Goal: Task Accomplishment & Management: Complete application form

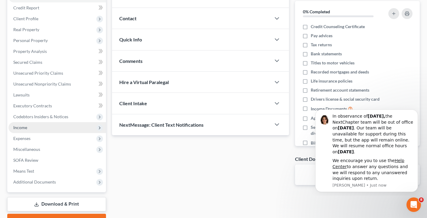
click at [37, 133] on span "Income" at bounding box center [57, 127] width 98 height 11
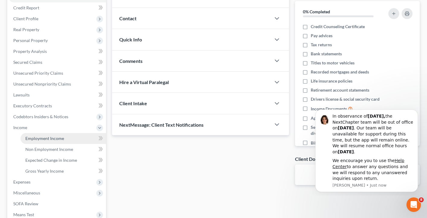
click at [39, 141] on span "Employment Income" at bounding box center [44, 138] width 39 height 5
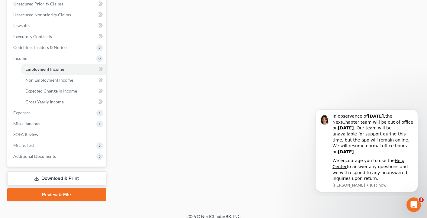
scroll to position [140, 0]
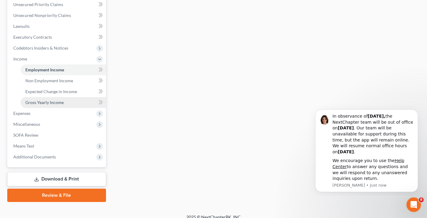
click at [60, 105] on span "Gross Yearly Income" at bounding box center [44, 102] width 38 height 5
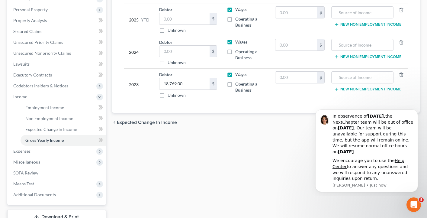
scroll to position [102, 0]
click at [197, 57] on input "text" at bounding box center [185, 50] width 50 height 11
type input "13,413"
click at [235, 60] on label "Operating a Business" at bounding box center [250, 54] width 30 height 12
click at [238, 52] on input "Operating a Business" at bounding box center [240, 50] width 4 height 4
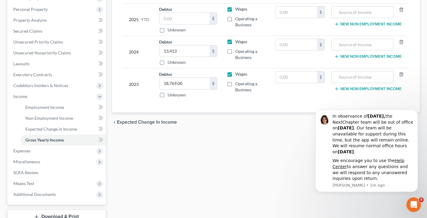
checkbox input "true"
click at [235, 12] on label "Wages" at bounding box center [241, 9] width 12 height 6
click at [238, 10] on input "Wages" at bounding box center [240, 8] width 4 height 4
checkbox input "false"
click at [235, 45] on label "Wages" at bounding box center [241, 42] width 12 height 6
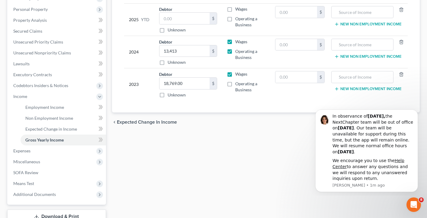
click at [238, 43] on input "Wages" at bounding box center [240, 41] width 4 height 4
checkbox input "false"
click at [235, 93] on label "Operating a Business" at bounding box center [250, 87] width 30 height 12
click at [238, 85] on input "Operating a Business" at bounding box center [240, 83] width 4 height 4
checkbox input "true"
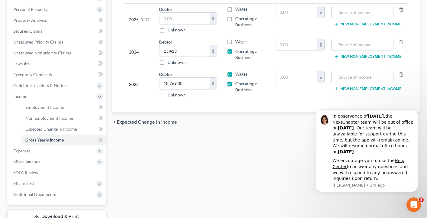
click at [235, 77] on label "Wages" at bounding box center [241, 74] width 12 height 6
click at [238, 75] on input "Wages" at bounding box center [240, 73] width 4 height 4
checkbox input "false"
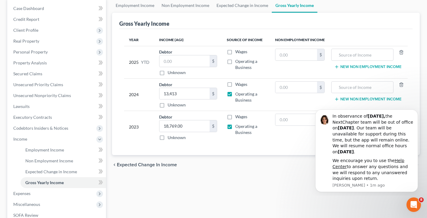
scroll to position [61, 0]
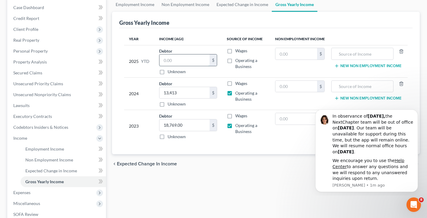
click at [196, 66] on input "text" at bounding box center [185, 59] width 50 height 11
type input "2,200"
click at [264, 76] on td "Wages Operating a Business" at bounding box center [246, 61] width 48 height 32
click at [235, 67] on label "Operating a Business" at bounding box center [250, 63] width 30 height 12
click at [238, 61] on input "Operating a Business" at bounding box center [240, 59] width 4 height 4
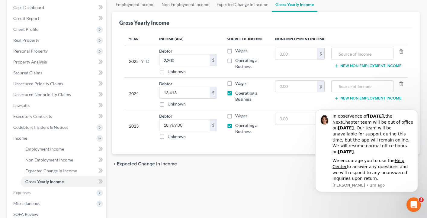
checkbox input "true"
drag, startPoint x: 173, startPoint y: 67, endPoint x: 173, endPoint y: 71, distance: 3.9
click at [173, 66] on input "2,200" at bounding box center [185, 59] width 50 height 11
type input "2,400"
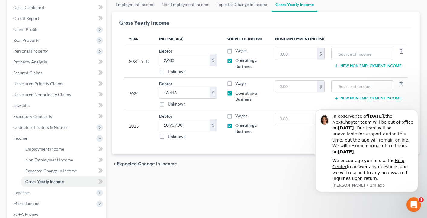
click at [250, 77] on td "Wages Operating a Business" at bounding box center [246, 61] width 48 height 32
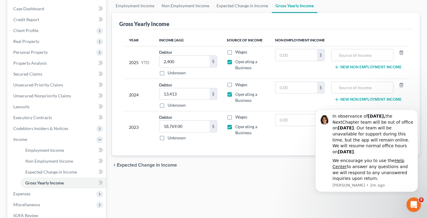
scroll to position [60, 0]
click at [303, 59] on input "text" at bounding box center [297, 54] width 42 height 11
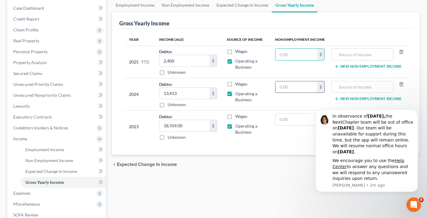
click at [301, 93] on input "text" at bounding box center [297, 86] width 42 height 11
click at [294, 125] on input "text" at bounding box center [297, 119] width 42 height 11
click at [343, 37] on div "Year Income (AGI) Source of Income Non Employment Income 2025 YTD Debtor 2,400.…" at bounding box center [266, 92] width 294 height 126
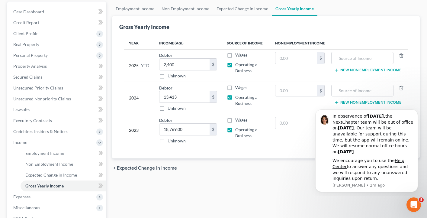
scroll to position [52, 0]
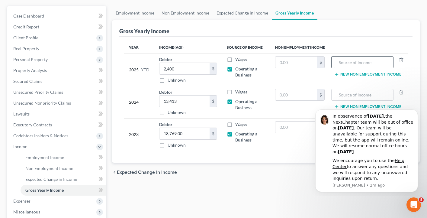
click at [341, 68] on input "text" at bounding box center [363, 62] width 56 height 11
type input "S"
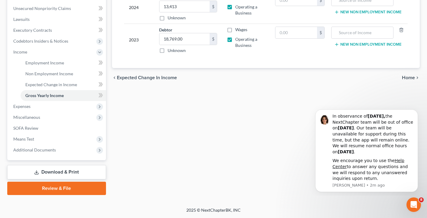
scroll to position [161, 0]
click at [84, 108] on span "Expenses" at bounding box center [57, 106] width 98 height 11
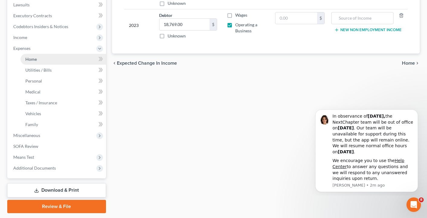
click at [40, 65] on link "Home" at bounding box center [64, 59] width 86 height 11
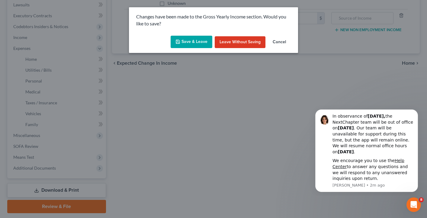
drag, startPoint x: 249, startPoint y: 43, endPoint x: 177, endPoint y: 95, distance: 88.6
click at [177, 95] on div "Changes have been made to the Gross Yearly Income section. Would you like to sa…" at bounding box center [213, 109] width 427 height 218
click at [186, 47] on button "Save & Leave" at bounding box center [192, 42] width 42 height 13
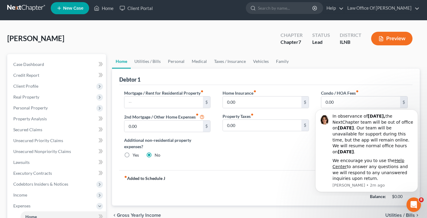
scroll to position [6, 0]
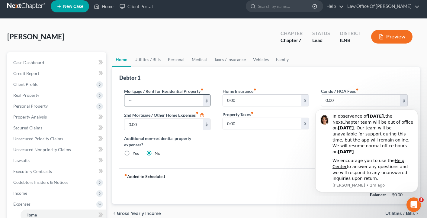
click at [187, 106] on input "text" at bounding box center [164, 100] width 79 height 11
type input "1,200"
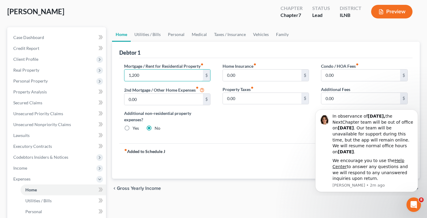
scroll to position [25, 0]
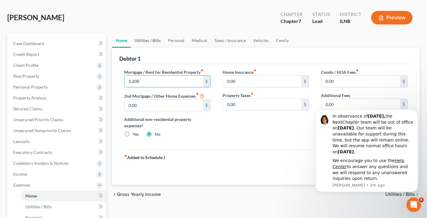
click at [154, 44] on link "Utilities / Bills" at bounding box center [148, 40] width 34 height 15
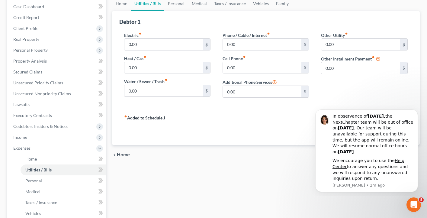
scroll to position [63, 0]
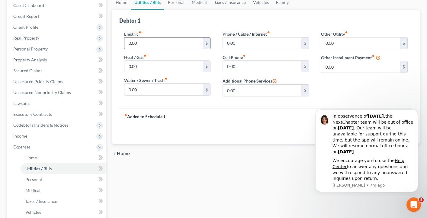
click at [183, 48] on input "0.00" at bounding box center [164, 42] width 79 height 11
click at [191, 26] on div "Debtor 1" at bounding box center [266, 18] width 294 height 16
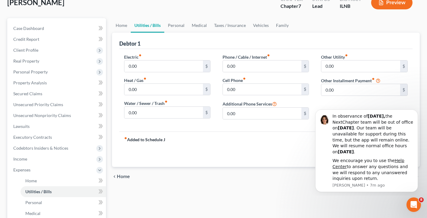
scroll to position [38, 0]
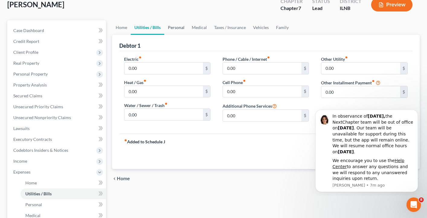
click at [177, 31] on link "Personal" at bounding box center [176, 27] width 24 height 15
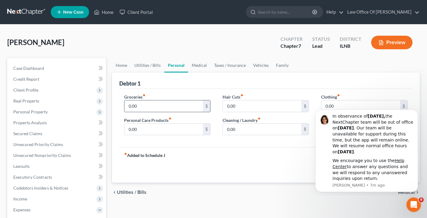
click at [182, 109] on input "0.00" at bounding box center [164, 105] width 79 height 11
type input "500"
click at [198, 87] on div "Debtor 1" at bounding box center [266, 81] width 294 height 16
click at [206, 68] on link "Medical" at bounding box center [199, 65] width 22 height 15
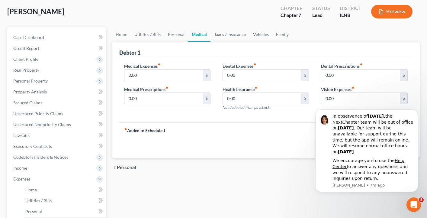
scroll to position [31, 0]
click at [240, 37] on link "Taxes / Insurance" at bounding box center [230, 34] width 39 height 15
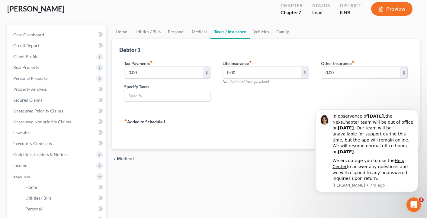
scroll to position [33, 0]
click at [271, 36] on link "Vehicles" at bounding box center [261, 32] width 23 height 15
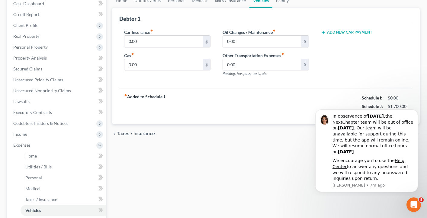
scroll to position [65, 0]
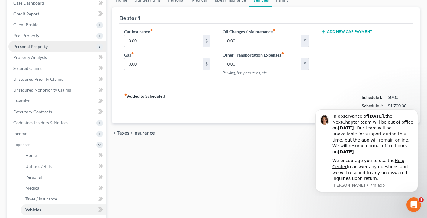
click at [48, 49] on span "Personal Property" at bounding box center [30, 46] width 34 height 5
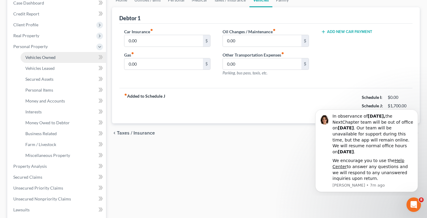
click at [48, 60] on span "Vehicles Owned" at bounding box center [40, 57] width 30 height 5
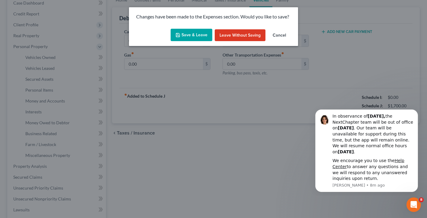
click at [199, 36] on button "Save & Leave" at bounding box center [192, 35] width 42 height 13
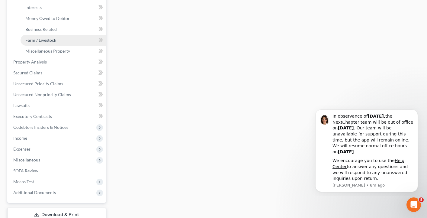
scroll to position [173, 0]
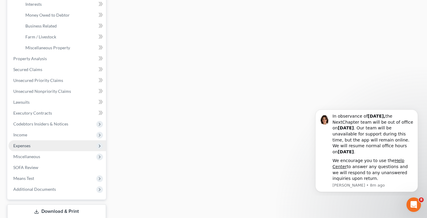
click at [34, 151] on span "Expenses" at bounding box center [57, 145] width 98 height 11
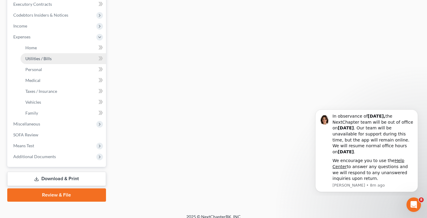
click at [65, 64] on link "Utilities / Bills" at bounding box center [64, 58] width 86 height 11
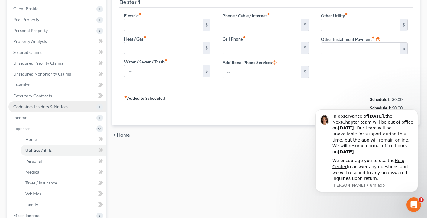
type input "0.00"
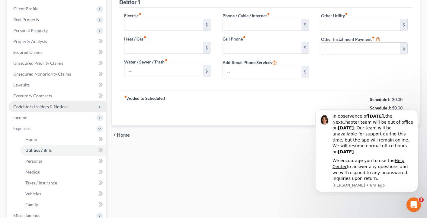
type input "0.00"
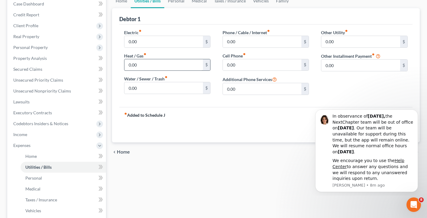
scroll to position [64, 0]
click at [76, 184] on link "Personal" at bounding box center [64, 178] width 86 height 11
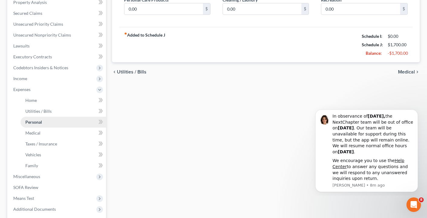
scroll to position [122, 0]
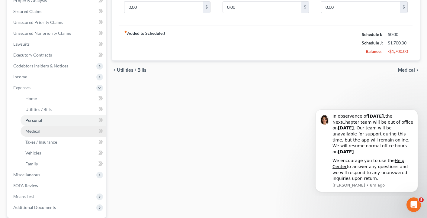
click at [75, 137] on link "Medical" at bounding box center [64, 131] width 86 height 11
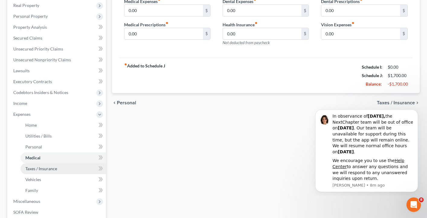
click at [70, 174] on link "Taxes / Insurance" at bounding box center [64, 168] width 86 height 11
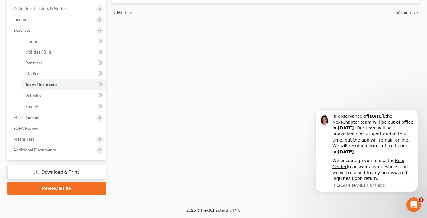
scroll to position [201, 0]
click at [81, 92] on link "Vehicles" at bounding box center [64, 95] width 86 height 11
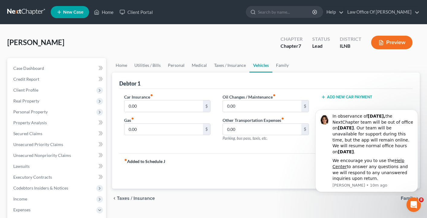
click at [189, 89] on div "Debtor 1" at bounding box center [266, 81] width 294 height 16
click at [165, 111] on input "0.00" at bounding box center [164, 105] width 79 height 11
type input "46"
click at [182, 89] on div "Debtor 1" at bounding box center [266, 81] width 294 height 16
click at [417, 110] on icon "Dismiss notification" at bounding box center [416, 111] width 3 height 3
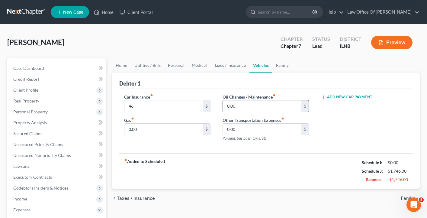
click at [281, 112] on input "0.00" at bounding box center [262, 105] width 79 height 11
click at [347, 129] on div "Add New Car Payment" at bounding box center [364, 120] width 99 height 53
type input "60"
type input "80"
click at [182, 146] on div "Car Insurance fiber_manual_record 46 $ Gas fiber_manual_record 80 $" at bounding box center [167, 120] width 99 height 53
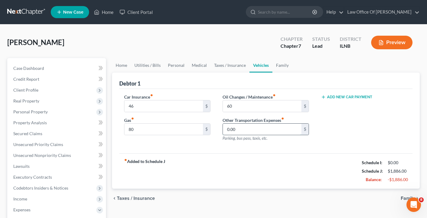
click at [254, 135] on input "0.00" at bounding box center [262, 129] width 79 height 11
click at [347, 139] on div "Add New Car Payment" at bounding box center [364, 120] width 99 height 53
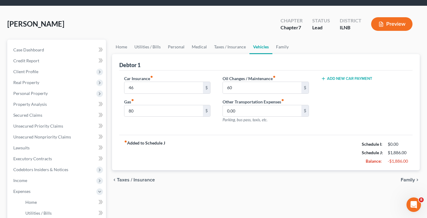
scroll to position [18, 0]
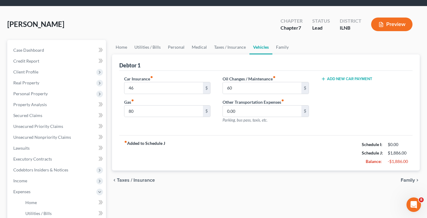
click at [289, 128] on div "Oil Changes / Maintenance fiber_manual_record 60 $ Other Transportation Expense…" at bounding box center [266, 102] width 99 height 53
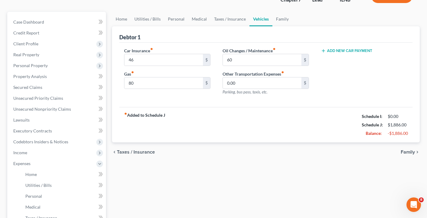
scroll to position [65, 0]
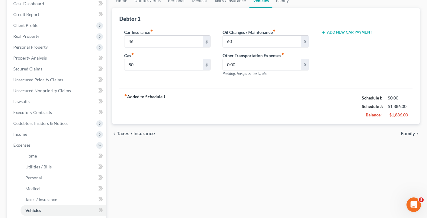
click at [406, 136] on span "Family" at bounding box center [408, 133] width 14 height 5
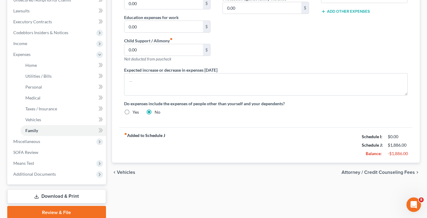
scroll to position [203, 0]
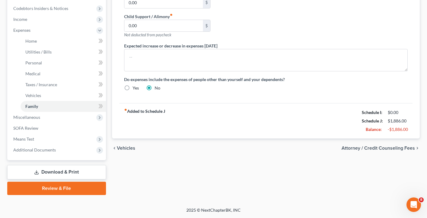
click at [366, 146] on span "Attorney / Credit Counseling Fees" at bounding box center [378, 148] width 73 height 5
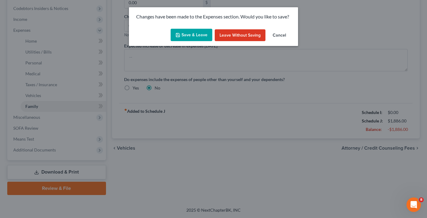
click at [183, 32] on button "Save & Leave" at bounding box center [192, 35] width 42 height 13
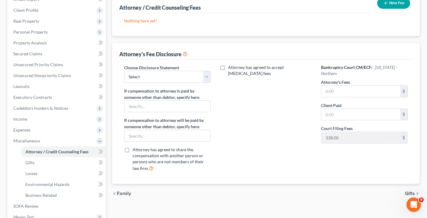
scroll to position [79, 0]
click at [350, 98] on input "text" at bounding box center [361, 91] width 79 height 11
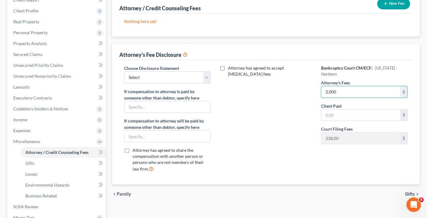
type input "2,000"
click at [288, 104] on div "Attorney has agreed to accept [MEDICAL_DATA] fees" at bounding box center [266, 121] width 99 height 112
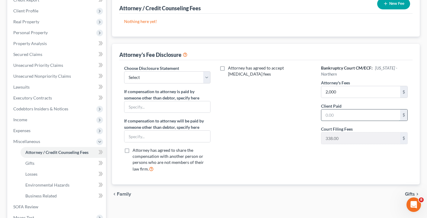
click at [346, 121] on input "text" at bounding box center [361, 114] width 79 height 11
type input "2,000"
click at [270, 105] on div "Attorney has agreed to accept [MEDICAL_DATA] fees" at bounding box center [266, 121] width 99 height 112
click at [206, 83] on select "Select Attorney" at bounding box center [167, 77] width 86 height 12
select select "0"
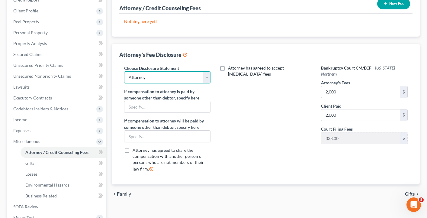
click at [125, 79] on select "Select Attorney" at bounding box center [167, 77] width 86 height 12
click at [239, 103] on div "Attorney has agreed to accept [MEDICAL_DATA] fees" at bounding box center [266, 121] width 99 height 112
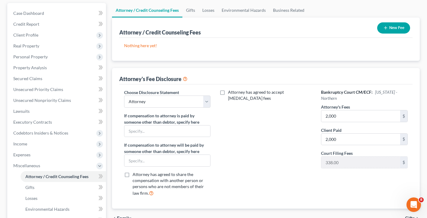
scroll to position [50, 0]
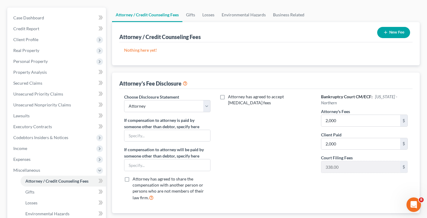
click at [385, 35] on icon "button" at bounding box center [385, 32] width 5 height 5
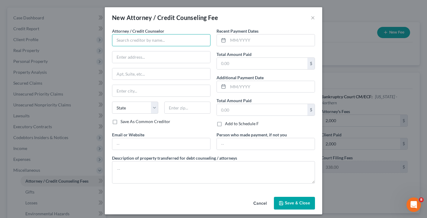
click at [181, 44] on input "text" at bounding box center [161, 40] width 99 height 12
type input "Law Office of [PERSON_NAME]"
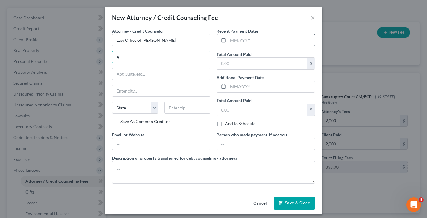
type input "[STREET_ADDRESS]"
type input "[GEOGRAPHIC_DATA]"
select select "14"
type input "60625"
type input "[EMAIL_ADDRESS][DOMAIN_NAME]"
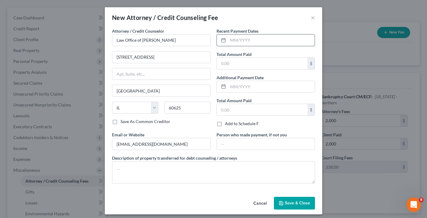
click at [271, 46] on input "text" at bounding box center [271, 39] width 87 height 11
type input "8"
type input "[DATE]"
click at [276, 66] on input "text" at bounding box center [262, 63] width 91 height 11
type input "2,000"
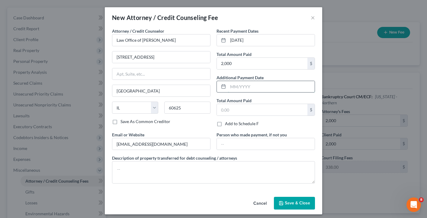
click at [270, 92] on input "text" at bounding box center [271, 86] width 87 height 11
click at [280, 78] on div "Recent Payment Dates [DATE] Total Amount Paid 2,000 $ Additional Payment Date T…" at bounding box center [266, 80] width 105 height 104
drag, startPoint x: 239, startPoint y: 42, endPoint x: 230, endPoint y: 42, distance: 9.4
click at [230, 42] on input "[DATE]" at bounding box center [271, 39] width 87 height 11
type input "[DATE]"
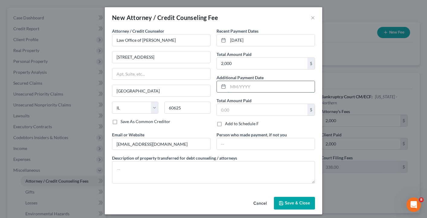
click at [264, 90] on input "text" at bounding box center [271, 86] width 87 height 11
type input "[DATE]"
click at [243, 115] on input "text" at bounding box center [262, 109] width 91 height 11
click at [270, 105] on div "Total Amount Paid $" at bounding box center [266, 106] width 99 height 18
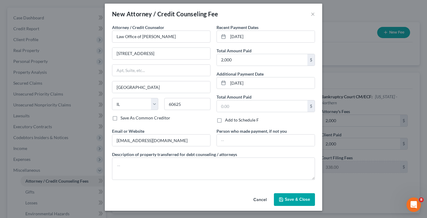
scroll to position [15, 0]
drag, startPoint x: 295, startPoint y: 200, endPoint x: 241, endPoint y: 193, distance: 54.5
click at [241, 193] on div "Cancel Save & Close" at bounding box center [214, 201] width 218 height 20
click at [239, 31] on input "[DATE]" at bounding box center [271, 36] width 87 height 11
type input "[DATE]"
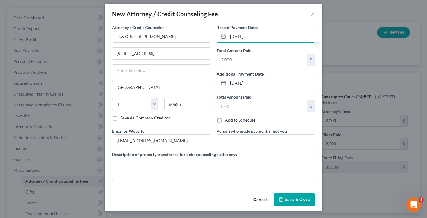
click at [226, 189] on div "Attorney / Credit Counselor * Law Office of [PERSON_NAME] [STREET_ADDRESS][US_S…" at bounding box center [214, 107] width 218 height 167
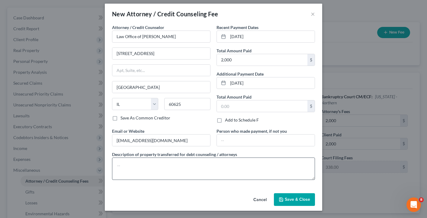
drag, startPoint x: 297, startPoint y: 197, endPoint x: 249, endPoint y: 169, distance: 55.4
click at [248, 169] on div "New Attorney / Credit Counseling Fee × Attorney / Credit Counselor * Law Office…" at bounding box center [214, 107] width 218 height 207
click at [283, 200] on polyline "button" at bounding box center [281, 200] width 2 height 2
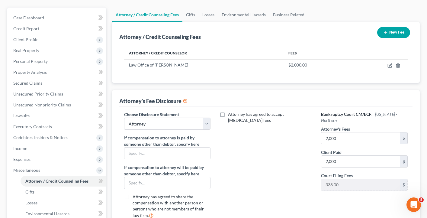
click at [310, 97] on div "Attorney / Credit Counseling Fees New Fee Attorney / Credit Counselor Fees Law …" at bounding box center [266, 126] width 308 height 209
click at [389, 66] on icon "button" at bounding box center [390, 64] width 3 height 3
select select "14"
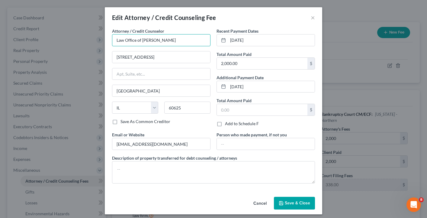
click at [176, 43] on input "Law Office of [PERSON_NAME]" at bounding box center [161, 40] width 99 height 12
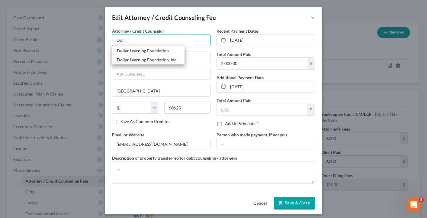
type input "Doll"
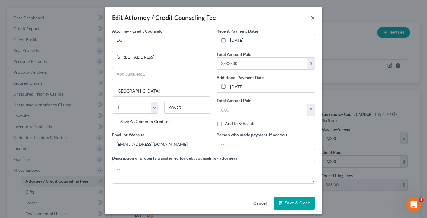
click at [315, 18] on button "×" at bounding box center [313, 17] width 4 height 7
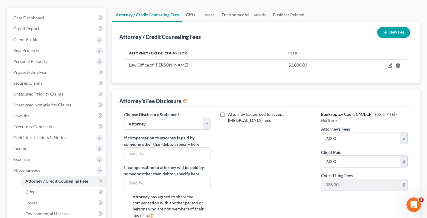
click at [383, 35] on icon "button" at bounding box center [385, 32] width 5 height 5
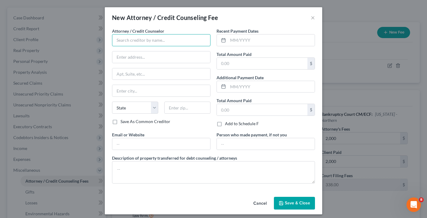
click at [202, 42] on input "text" at bounding box center [161, 40] width 99 height 12
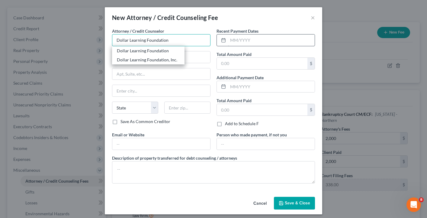
type input "Dollar Learning Foundation"
click at [267, 40] on input "text" at bounding box center [271, 39] width 87 height 11
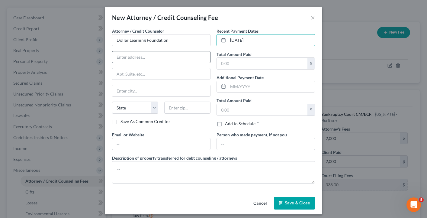
type input "[DATE]"
click at [189, 62] on input "text" at bounding box center [161, 56] width 98 height 11
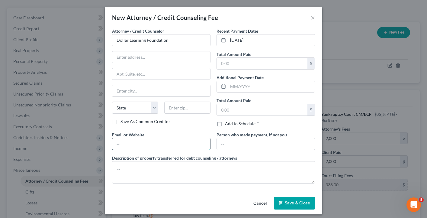
click at [173, 150] on input "text" at bounding box center [161, 143] width 98 height 11
type input "[DOMAIN_NAME]"
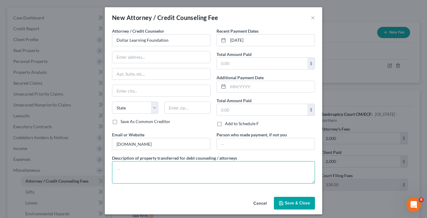
click at [191, 177] on textarea at bounding box center [213, 172] width 203 height 22
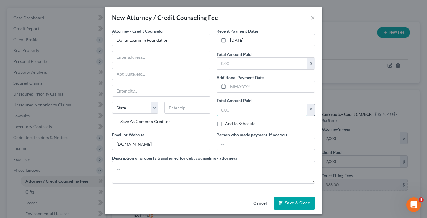
click at [264, 115] on input "text" at bounding box center [262, 109] width 91 height 11
type input "28"
click at [318, 131] on div "Recent Payment Dates [DATE] Total Amount Paid $ Additional Payment Date Total A…" at bounding box center [266, 80] width 105 height 104
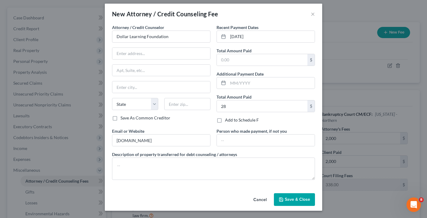
scroll to position [16, 0]
click at [254, 54] on input "text" at bounding box center [262, 59] width 91 height 11
click at [242, 54] on input "text" at bounding box center [262, 59] width 91 height 11
type input "28"
click at [234, 100] on input "28" at bounding box center [262, 105] width 91 height 11
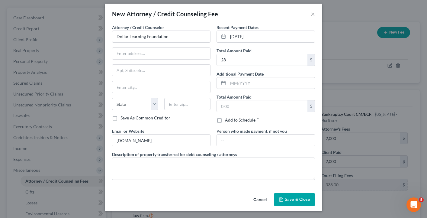
click at [198, 118] on div "Attorney / Credit Counselor * Dollar Learning Foundation State [US_STATE] AK AR…" at bounding box center [161, 76] width 105 height 104
click at [296, 197] on span "Save & Close" at bounding box center [297, 199] width 25 height 5
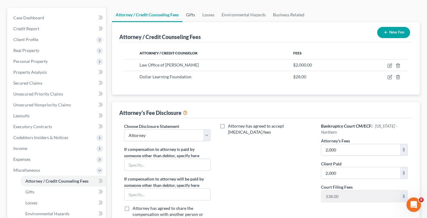
click at [199, 19] on link "Gifts" at bounding box center [191, 15] width 16 height 15
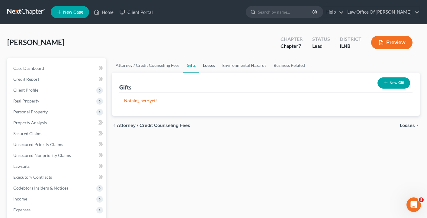
click at [215, 70] on link "Losses" at bounding box center [208, 65] width 19 height 15
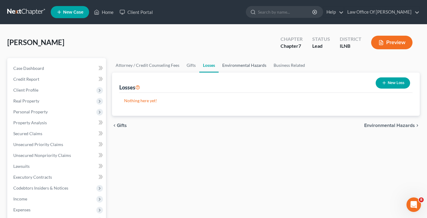
click at [247, 72] on link "Environmental Hazards" at bounding box center [244, 65] width 51 height 15
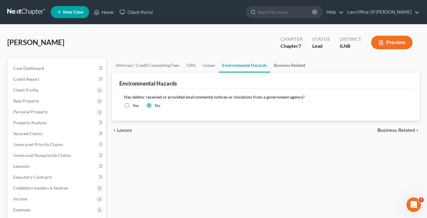
click at [298, 69] on link "Business Related" at bounding box center [289, 65] width 39 height 15
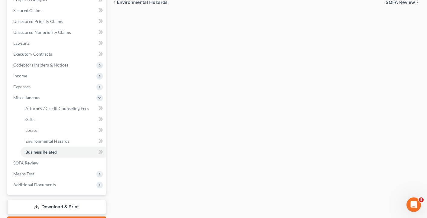
scroll to position [180, 0]
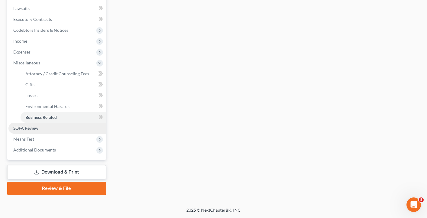
click at [28, 125] on span "SOFA Review" at bounding box center [25, 127] width 25 height 5
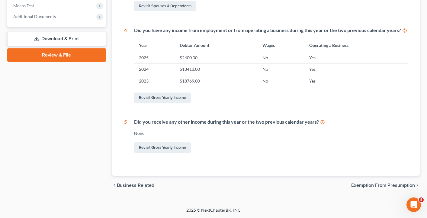
scroll to position [279, 0]
click at [275, 131] on div "Did you receive any other income during this year or the two previous calendar …" at bounding box center [267, 135] width 281 height 35
drag, startPoint x: 364, startPoint y: 182, endPoint x: 381, endPoint y: 120, distance: 64.2
click at [381, 120] on ui-view "1 - 5 6 - 10 11 - 15 16 - 20 21 - 25 26 - 28 Statement of Financial Affairs - R…" at bounding box center [266, 8] width 308 height 374
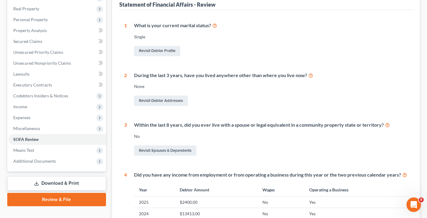
scroll to position [0, 0]
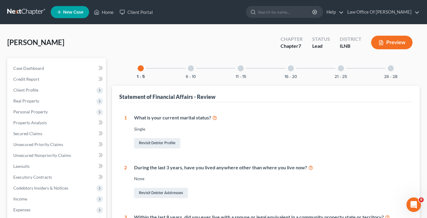
click at [188, 70] on div at bounding box center [191, 68] width 6 height 6
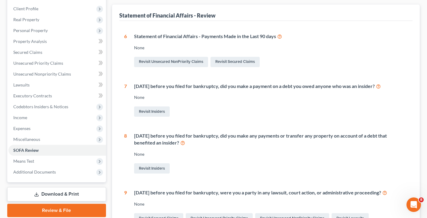
scroll to position [81, 0]
click at [218, 40] on div "Statement of Financial Affairs - Payments Made in the Last 90 days" at bounding box center [271, 36] width 274 height 7
click at [237, 40] on div "Statement of Financial Affairs - Payments Made in the Last 90 days" at bounding box center [271, 36] width 274 height 7
click at [252, 40] on div "Statement of Financial Affairs - Payments Made in the Last 90 days" at bounding box center [271, 36] width 274 height 7
click at [267, 40] on div "Statement of Financial Affairs - Payments Made in the Last 90 days" at bounding box center [271, 36] width 274 height 7
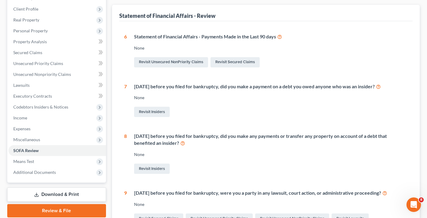
click at [273, 40] on div "Statement of Financial Affairs - Payments Made in the Last 90 days" at bounding box center [271, 36] width 274 height 7
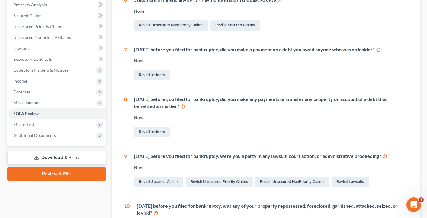
scroll to position [126, 0]
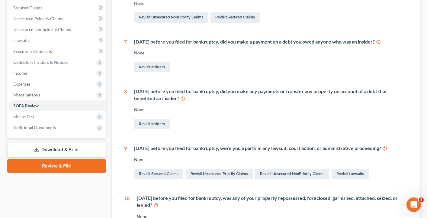
click at [284, 45] on div "[DATE] before you filed for bankruptcy, did you make a payment on a debt you ow…" at bounding box center [271, 41] width 274 height 7
drag, startPoint x: 277, startPoint y: 52, endPoint x: 341, endPoint y: 52, distance: 63.8
click at [341, 45] on div "[DATE] before you filed for bankruptcy, did you make a payment on a debt you ow…" at bounding box center [271, 41] width 274 height 7
click at [281, 63] on div "[DATE] before you filed for bankruptcy, did you make a payment on a debt you ow…" at bounding box center [267, 55] width 281 height 35
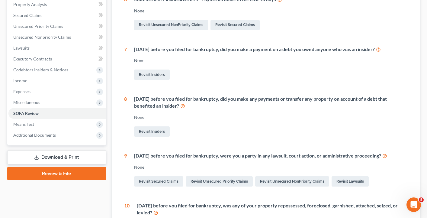
scroll to position [0, 0]
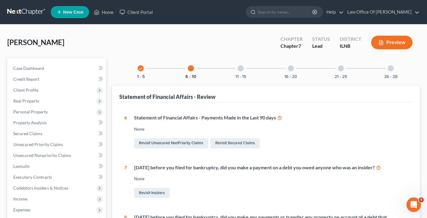
click at [238, 71] on div at bounding box center [241, 68] width 6 height 6
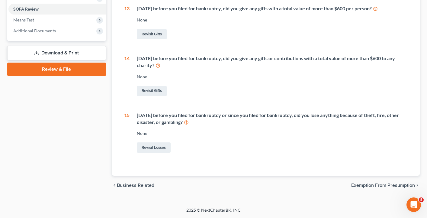
scroll to position [256, 0]
drag, startPoint x: 218, startPoint y: 49, endPoint x: 244, endPoint y: 49, distance: 26.3
click at [245, 55] on div "[DATE] before you filed for bankruptcy, did you give any gifts or contributions…" at bounding box center [272, 62] width 271 height 14
drag, startPoint x: 138, startPoint y: 48, endPoint x: 172, endPoint y: 50, distance: 33.6
click at [172, 55] on div "[DATE] before you filed for bankruptcy, did you give any gifts or contributions…" at bounding box center [269, 76] width 279 height 42
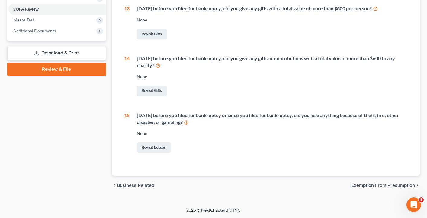
click at [160, 57] on div "[DATE] before you filed for bankruptcy, did you give any gifts or contributions…" at bounding box center [272, 62] width 271 height 14
drag, startPoint x: 139, startPoint y: 48, endPoint x: 173, endPoint y: 50, distance: 34.5
click at [173, 55] on div "[DATE] before you filed for bankruptcy, did you give any gifts or contributions…" at bounding box center [272, 62] width 271 height 14
click at [172, 56] on div "[DATE] before you filed for bankruptcy, did you give any gifts or contributions…" at bounding box center [272, 62] width 271 height 14
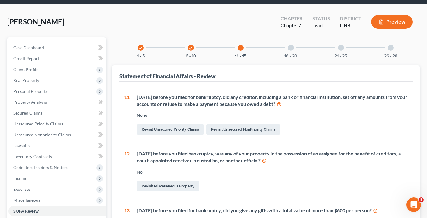
scroll to position [0, 0]
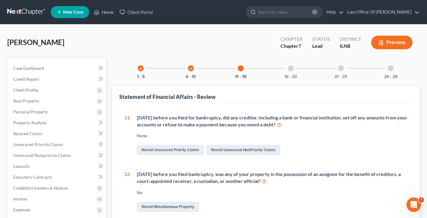
click at [291, 71] on div at bounding box center [291, 68] width 6 height 6
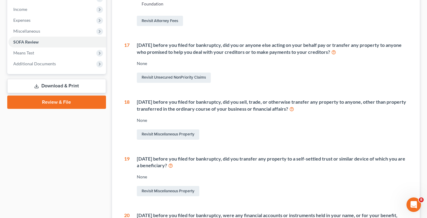
scroll to position [189, 0]
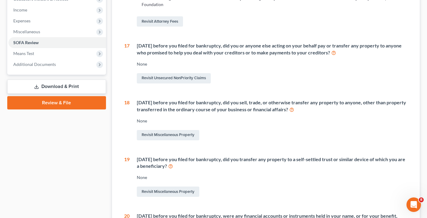
click at [232, 56] on div "[DATE] before you filed for bankruptcy, did you or anyone else acting on your b…" at bounding box center [272, 49] width 271 height 14
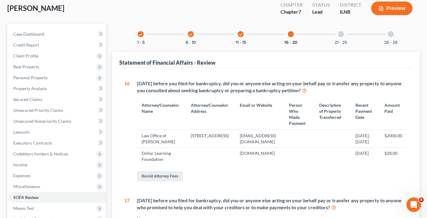
scroll to position [0, 0]
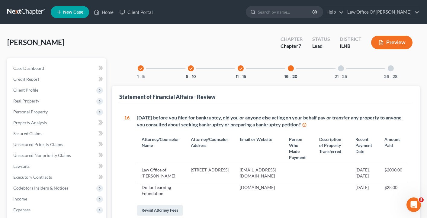
click at [344, 71] on div at bounding box center [341, 68] width 6 height 6
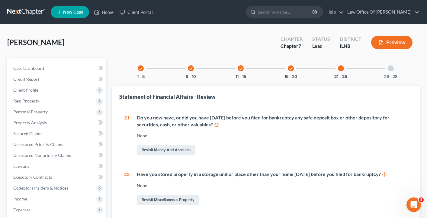
click at [401, 73] on div "26 - 28" at bounding box center [391, 68] width 21 height 21
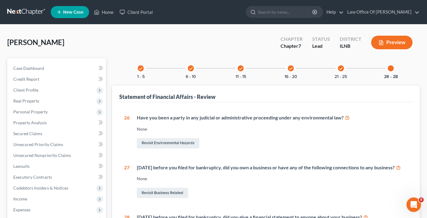
scroll to position [122, 0]
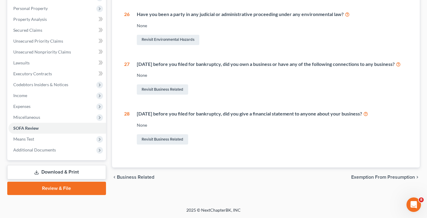
click at [370, 180] on span "Exemption from Presumption" at bounding box center [383, 177] width 64 height 5
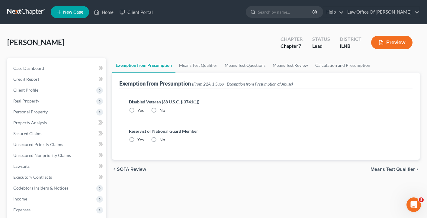
click at [160, 113] on label "No" at bounding box center [163, 110] width 6 height 6
click at [162, 111] on input "No" at bounding box center [164, 109] width 4 height 4
radio input "true"
click at [160, 143] on label "No" at bounding box center [163, 140] width 6 height 6
click at [162, 141] on input "No" at bounding box center [164, 139] width 4 height 4
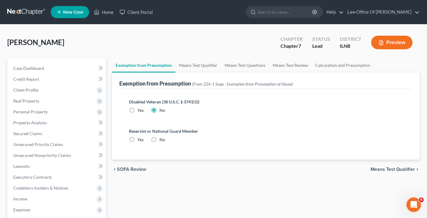
radio input "true"
click at [373, 172] on span "Means Test Qualifier" at bounding box center [393, 169] width 44 height 5
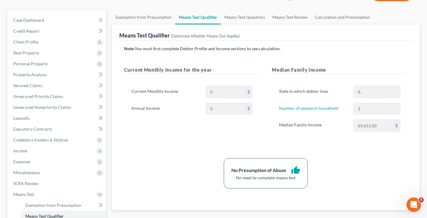
scroll to position [180, 0]
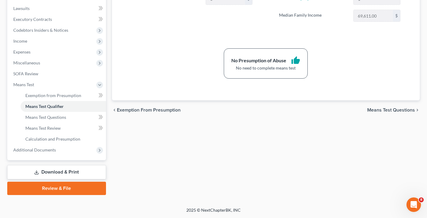
click at [59, 167] on link "Download & Print" at bounding box center [56, 172] width 99 height 14
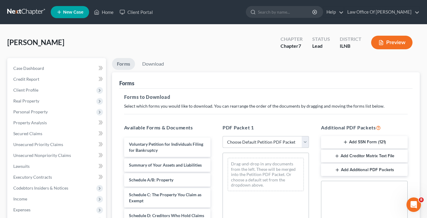
click at [274, 148] on select "Choose Default Petition PDF Packet Complete Bankruptcy Petition (all forms and …" at bounding box center [266, 142] width 86 height 12
select select "0"
click at [223, 144] on select "Choose Default Petition PDF Packet Complete Bankruptcy Petition (all forms and …" at bounding box center [266, 142] width 86 height 12
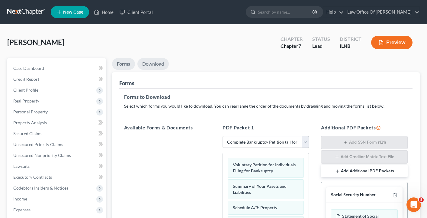
click at [155, 69] on link "Download" at bounding box center [152, 64] width 31 height 12
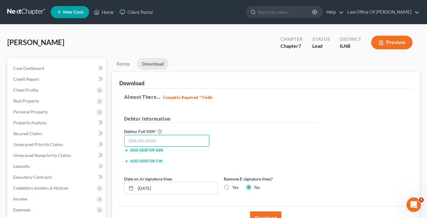
click at [170, 147] on input "text" at bounding box center [167, 141] width 86 height 12
drag, startPoint x: 163, startPoint y: 150, endPoint x: 134, endPoint y: 149, distance: 28.1
click at [134, 147] on input "355-94-5875" at bounding box center [167, 141] width 86 height 12
click at [317, 168] on div "Add debtor ITIN" at bounding box center [220, 162] width 199 height 11
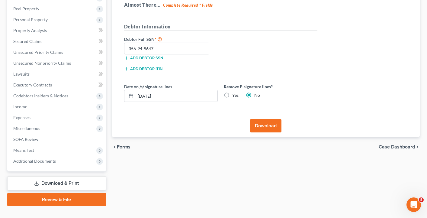
scroll to position [92, 0]
drag, startPoint x: 264, startPoint y: 136, endPoint x: 279, endPoint y: 54, distance: 83.0
click at [279, 54] on div "Download Almost There... Complete Required * Fields Debtor Information Debtor F…" at bounding box center [266, 58] width 308 height 157
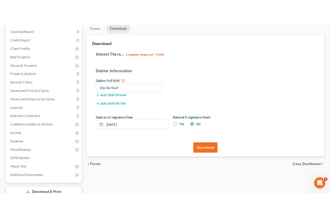
scroll to position [60, 0]
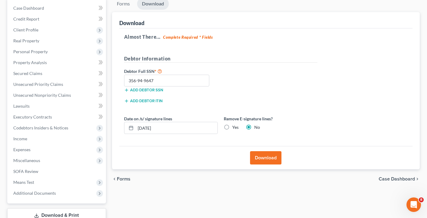
click at [264, 164] on button "Download" at bounding box center [265, 157] width 31 height 13
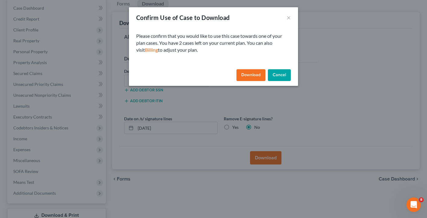
click at [249, 80] on button "Download" at bounding box center [251, 75] width 29 height 12
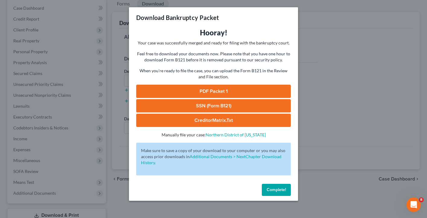
click at [204, 110] on link "SSN (Form B121)" at bounding box center [213, 105] width 155 height 13
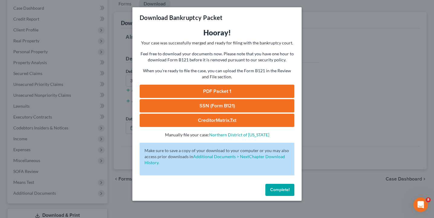
click at [279, 192] on span "Complete!" at bounding box center [279, 189] width 19 height 5
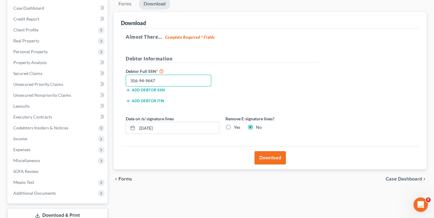
drag, startPoint x: 153, startPoint y: 89, endPoint x: 149, endPoint y: 89, distance: 3.9
click at [149, 87] on input "356-94-9647" at bounding box center [169, 81] width 86 height 12
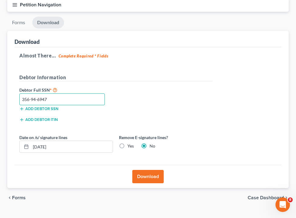
type input "356-94-6947"
click at [145, 183] on button "Download" at bounding box center [147, 176] width 31 height 13
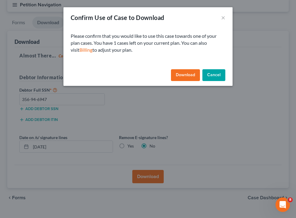
click at [189, 81] on button "Download" at bounding box center [185, 75] width 29 height 12
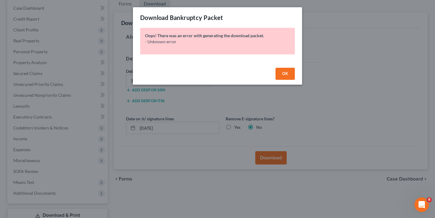
click at [288, 76] on span "OK" at bounding box center [285, 73] width 6 height 5
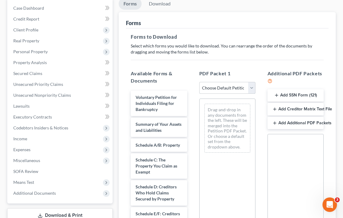
click at [253, 94] on select "Choose Default Petition PDF Packet Complete Bankruptcy Petition (all forms and …" at bounding box center [227, 88] width 56 height 12
select select "0"
click at [199, 90] on select "Choose Default Petition PDF Packet Complete Bankruptcy Petition (all forms and …" at bounding box center [227, 88] width 56 height 12
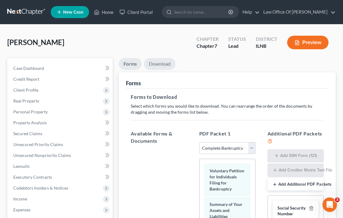
click at [170, 67] on link "Download" at bounding box center [159, 64] width 31 height 12
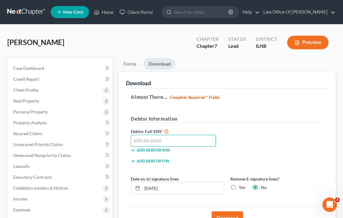
click at [190, 147] on input "text" at bounding box center [173, 141] width 85 height 12
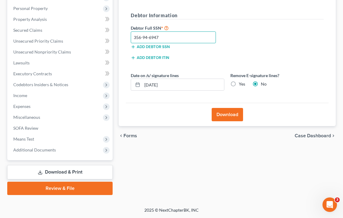
scroll to position [105, 0]
type input "356-94-6947"
click at [225, 121] on button "Download" at bounding box center [227, 114] width 31 height 13
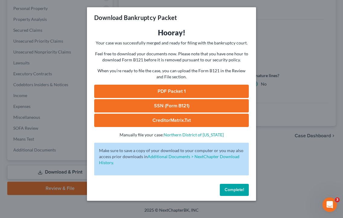
click at [176, 112] on link "SSN (Form B121)" at bounding box center [171, 105] width 155 height 13
click at [170, 126] on link "CreditorMatrix.txt" at bounding box center [171, 120] width 155 height 13
click at [155, 95] on link "PDF Packet 1" at bounding box center [171, 91] width 155 height 13
click at [238, 192] on span "Complete!" at bounding box center [234, 189] width 19 height 5
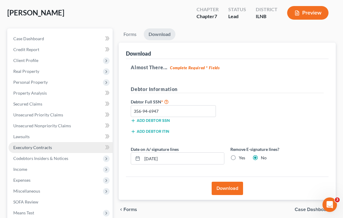
scroll to position [30, 0]
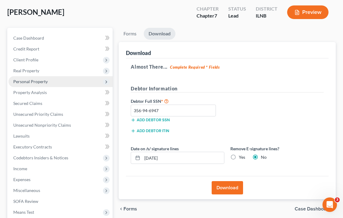
click at [59, 85] on span "Personal Property" at bounding box center [60, 81] width 104 height 11
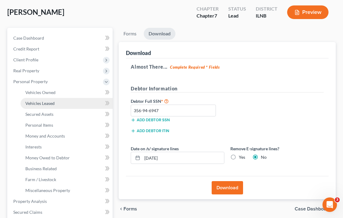
click at [48, 106] on span "Vehicles Leased" at bounding box center [39, 103] width 29 height 5
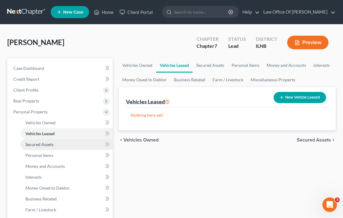
click at [57, 150] on link "Secured Assets" at bounding box center [67, 144] width 92 height 11
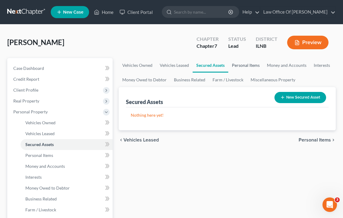
click at [257, 72] on link "Personal Items" at bounding box center [245, 65] width 35 height 15
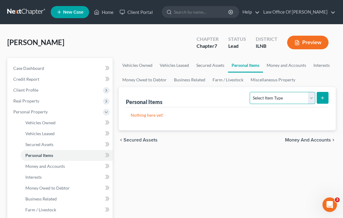
click at [309, 104] on select "Select Item Type Clothing Collectibles Of Value Electronics Firearms Household …" at bounding box center [282, 98] width 65 height 12
select select "electronics"
click at [250, 97] on select "Select Item Type Clothing Collectibles Of Value Electronics Firearms Household …" at bounding box center [282, 98] width 65 height 12
click at [320, 104] on button "submit" at bounding box center [323, 98] width 12 height 12
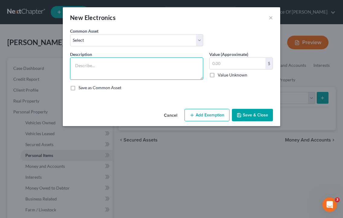
click at [122, 64] on textarea at bounding box center [136, 68] width 133 height 22
type textarea "Iphone and IPad"
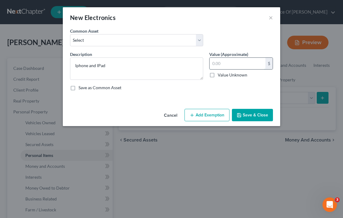
click at [228, 66] on input "text" at bounding box center [238, 63] width 56 height 11
type input "300"
click at [201, 43] on select "Select Laptop computer, iPhone Laptop computer, iPhone Laptop computer, Smart P…" at bounding box center [136, 40] width 133 height 12
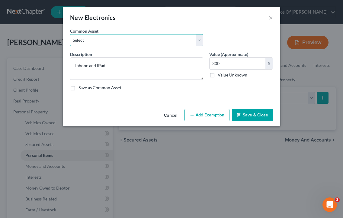
select select "0"
click at [70, 36] on select "Select Laptop computer, iPhone Laptop computer, iPhone Laptop computer, Smart P…" at bounding box center [136, 40] width 133 height 12
type textarea "Laptop computer, iPhone"
type input "400.00"
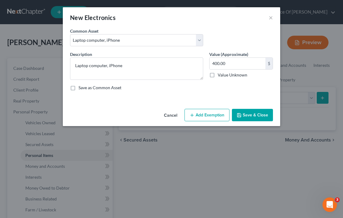
click at [151, 115] on div "Cancel Add Exemption Save & Close" at bounding box center [172, 116] width 218 height 20
click at [203, 121] on button "Add Exemption" at bounding box center [207, 115] width 45 height 13
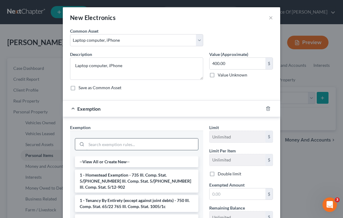
click at [166, 150] on input "search" at bounding box center [142, 143] width 112 height 11
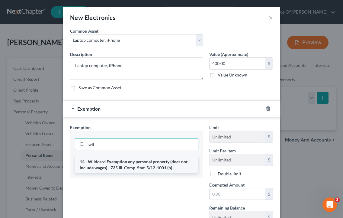
type input "wil"
click at [165, 173] on li "14 - Wildcard Exemption any personal property (does not include wages) - 735 Il…" at bounding box center [137, 164] width 124 height 17
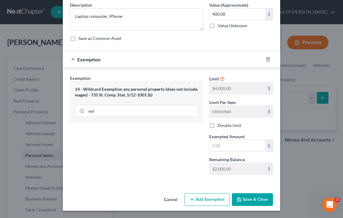
scroll to position [60, 0]
click at [234, 147] on input "text" at bounding box center [238, 145] width 56 height 11
type input "400"
click at [254, 206] on button "Save & Close" at bounding box center [252, 199] width 41 height 13
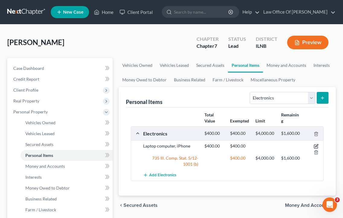
click at [315, 147] on icon "button" at bounding box center [316, 145] width 3 height 3
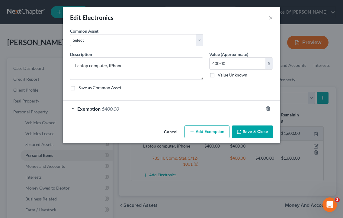
click at [233, 112] on div "Exemption $400.00" at bounding box center [163, 109] width 201 height 16
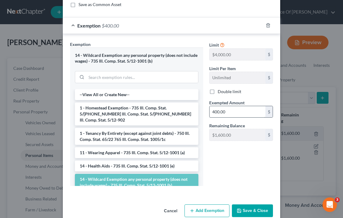
scroll to position [113, 0]
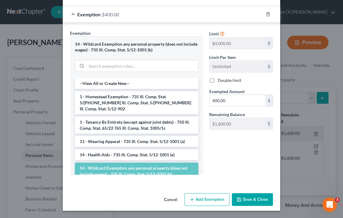
click at [247, 197] on button "Save & Close" at bounding box center [252, 199] width 41 height 13
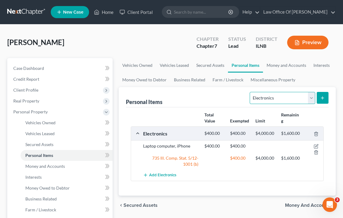
click at [311, 104] on select "Select Item Type Clothing Collectibles Of Value Electronics Firearms Household …" at bounding box center [282, 98] width 65 height 12
select select "clothing"
click at [250, 97] on select "Select Item Type Clothing Collectibles Of Value Electronics Firearms Household …" at bounding box center [282, 98] width 65 height 12
click at [321, 100] on icon "submit" at bounding box center [322, 97] width 5 height 5
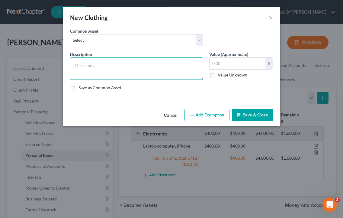
click at [195, 68] on textarea at bounding box center [136, 68] width 133 height 22
type textarea "Used clost"
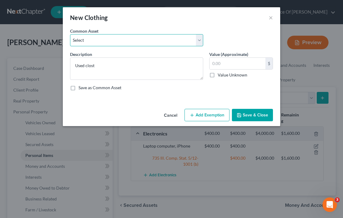
click at [202, 44] on select "Select Used clothes and shoes Used clothes and shoes Used clothes and shoes" at bounding box center [136, 40] width 133 height 12
select select "0"
click at [70, 36] on select "Select Used clothes and shoes Used clothes and shoes Used clothes and shoes" at bounding box center [136, 40] width 133 height 12
type textarea "Used clothes and shoes"
type input "200.00"
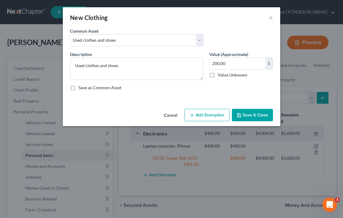
drag, startPoint x: 255, startPoint y: 126, endPoint x: 235, endPoint y: 93, distance: 38.4
click at [235, 93] on div "New Clothing × An exemption set must first be selected from the Filing Informat…" at bounding box center [172, 66] width 218 height 119
click at [214, 121] on button "Add Exemption" at bounding box center [207, 115] width 45 height 13
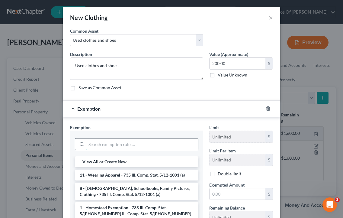
click at [183, 150] on input "search" at bounding box center [142, 143] width 112 height 11
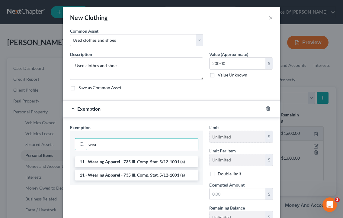
type input "wea"
click at [163, 178] on ul "11 - Wearing Apparel - 735 Ill. Comp. Stat. 5/12-1001 (a) 11 - Wearing Apparel …" at bounding box center [137, 168] width 124 height 24
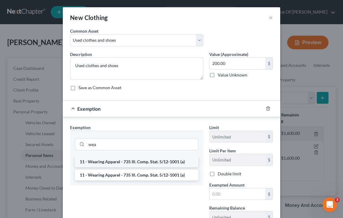
click at [174, 167] on li "11 - Wearing Apparel - 735 Ill. Comp. Stat. 5/12-1001 (a)" at bounding box center [137, 161] width 124 height 11
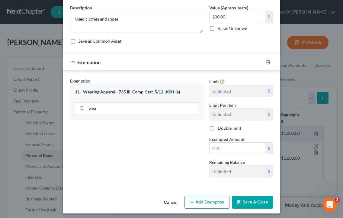
scroll to position [49, 0]
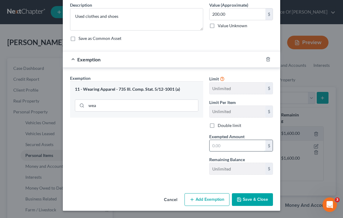
click at [234, 151] on input "text" at bounding box center [238, 145] width 56 height 11
type input "200.00"
click at [253, 206] on button "Save & Close" at bounding box center [252, 199] width 41 height 13
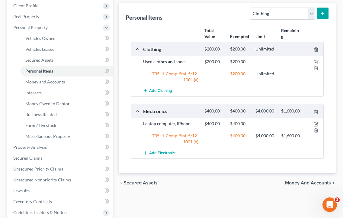
scroll to position [32, 0]
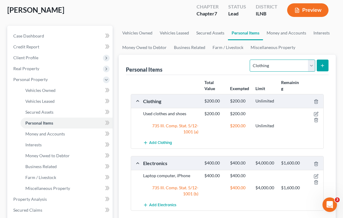
click at [309, 71] on select "Select Item Type Clothing Collectibles Of Value Electronics Firearms Household …" at bounding box center [282, 66] width 65 height 12
select select "household_goods"
click at [250, 65] on select "Select Item Type Clothing Collectibles Of Value Electronics Firearms Household …" at bounding box center [282, 66] width 65 height 12
click at [324, 71] on button "submit" at bounding box center [323, 66] width 12 height 12
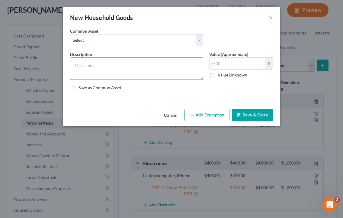
click at [157, 66] on textarea at bounding box center [136, 68] width 133 height 22
type textarea "400"
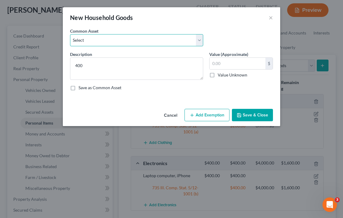
click at [155, 44] on select "Select Household goods and furnishings Household goods and furnishings Househol…" at bounding box center [136, 40] width 133 height 12
select select "0"
click at [70, 36] on select "Select Household goods and furnishings Household goods and furnishings Househol…" at bounding box center [136, 40] width 133 height 12
type textarea "Household goods and furnishings"
type input "400.00"
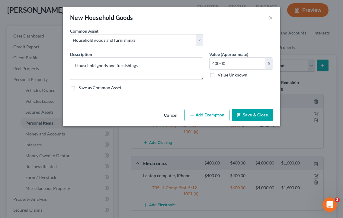
drag, startPoint x: 258, startPoint y: 121, endPoint x: 244, endPoint y: 91, distance: 33.9
click at [244, 91] on div "New Household Goods × An exemption set must first be selected from the Filing I…" at bounding box center [172, 66] width 218 height 119
click at [216, 119] on button "Add Exemption" at bounding box center [207, 115] width 45 height 13
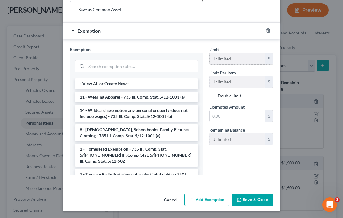
scroll to position [95, 0]
click at [227, 112] on input "text" at bounding box center [238, 115] width 56 height 11
type input "400"
click at [234, 162] on div "Limit Unlimited $ Limit Per Item Unlimited $ Double limit Exempted Amount * 400…" at bounding box center [241, 113] width 70 height 134
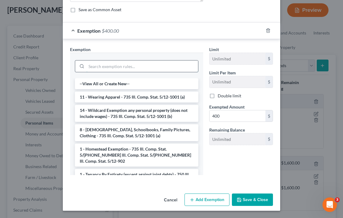
click at [120, 60] on input "search" at bounding box center [142, 65] width 112 height 11
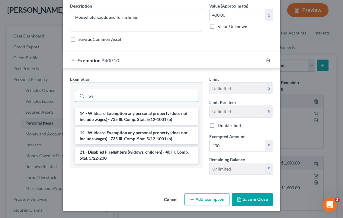
scroll to position [64, 0]
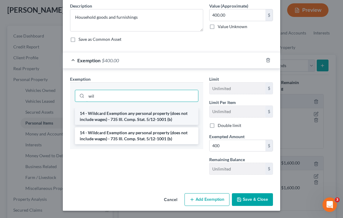
type input "wil"
drag, startPoint x: 108, startPoint y: 110, endPoint x: 108, endPoint y: 101, distance: 8.8
click at [108, 108] on li "14 - Wildcard Exemption any personal property (does not include wages) - 735 Il…" at bounding box center [137, 116] width 124 height 17
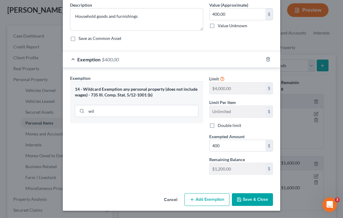
scroll to position [61, 0]
click at [252, 201] on button "Save & Close" at bounding box center [252, 199] width 41 height 13
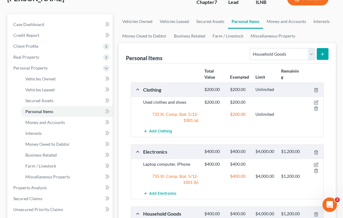
scroll to position [36, 0]
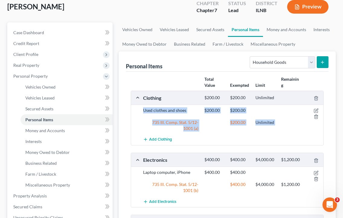
drag, startPoint x: 271, startPoint y: 149, endPoint x: 293, endPoint y: 85, distance: 67.6
click at [291, 87] on div "Total Value Exempted Limit Remaining Clothing $200.00 $200.00 Unlimited Used cl…" at bounding box center [227, 172] width 193 height 196
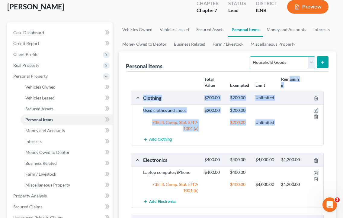
click at [310, 68] on select "Select Item Type Clothing Collectibles Of Value Electronics Firearms Household …" at bounding box center [282, 62] width 65 height 12
click at [298, 145] on div "Add Clothing" at bounding box center [232, 139] width 184 height 11
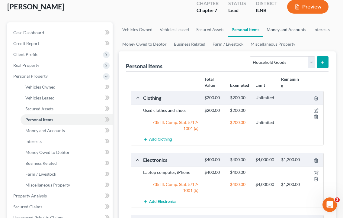
click at [302, 28] on link "Money and Accounts" at bounding box center [286, 29] width 47 height 15
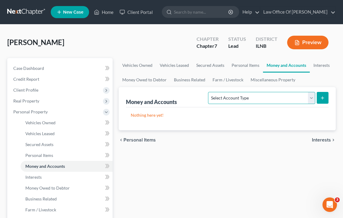
click at [310, 104] on select "Select Account Type Brokerage Cash on Hand Certificates of Deposit Checking Acc…" at bounding box center [261, 98] width 107 height 12
select select "checking"
click at [208, 97] on select "Select Account Type Brokerage Cash on Hand Certificates of Deposit Checking Acc…" at bounding box center [261, 98] width 107 height 12
click at [318, 104] on button "submit" at bounding box center [323, 98] width 12 height 12
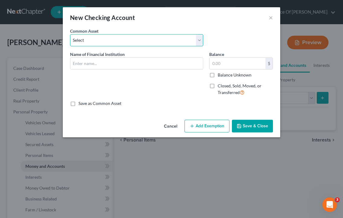
click at [145, 46] on select "Select JPMorgan Chase JPMorgan Chase Bank of America Checking TCF Bank JPMorgan…" at bounding box center [136, 40] width 133 height 12
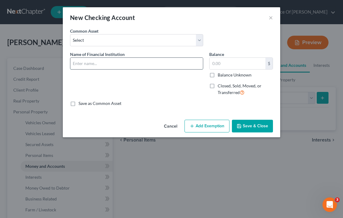
click at [128, 68] on input "text" at bounding box center [136, 63] width 133 height 11
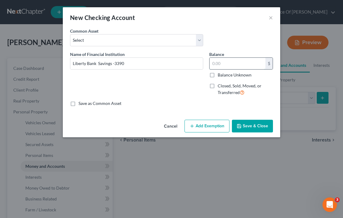
click at [234, 67] on input "text" at bounding box center [238, 63] width 56 height 11
click at [203, 40] on select "Select JPMorgan Chase JPMorgan Chase Bank of America Checking TCF Bank JPMorgan…" at bounding box center [136, 40] width 133 height 12
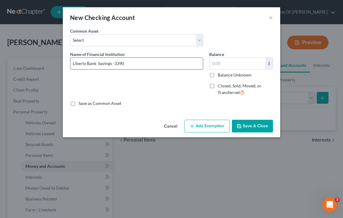
drag, startPoint x: 95, startPoint y: 67, endPoint x: 127, endPoint y: 69, distance: 32.4
click at [127, 69] on input "Liberty Bank Savings -3390" at bounding box center [136, 63] width 133 height 11
type input "Liberty Bank Checking -1413"
click at [242, 64] on input "text" at bounding box center [238, 63] width 56 height 11
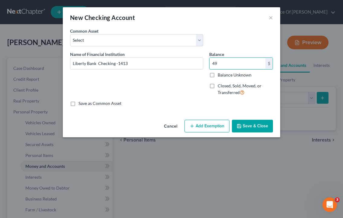
type input "49"
click at [214, 132] on button "Add Exemption" at bounding box center [207, 126] width 45 height 13
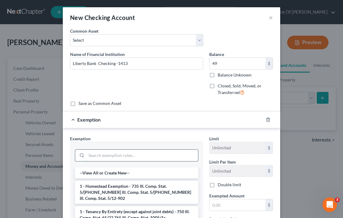
click at [173, 161] on input "search" at bounding box center [142, 155] width 112 height 11
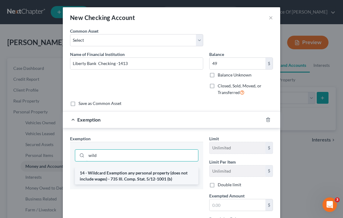
type input "wild"
click at [161, 184] on li "14 - Wildcard Exemption any personal property (does not include wages) - 735 Il…" at bounding box center [137, 175] width 124 height 17
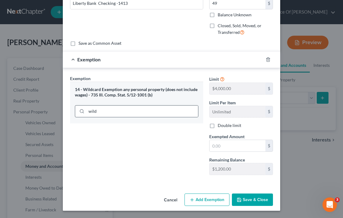
scroll to position [77, 0]
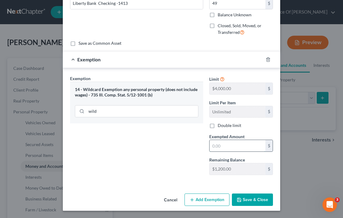
click at [227, 141] on input "text" at bounding box center [238, 145] width 56 height 11
type input "49"
click at [253, 199] on button "Save & Close" at bounding box center [252, 199] width 41 height 13
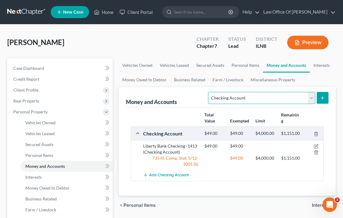
click at [308, 104] on select "Select Account Type Brokerage Cash on Hand Certificates of Deposit Checking Acc…" at bounding box center [261, 98] width 107 height 12
select select "savings"
click at [208, 97] on select "Select Account Type Brokerage Cash on Hand Certificates of Deposit Checking Acc…" at bounding box center [261, 98] width 107 height 12
click at [321, 100] on icon "submit" at bounding box center [322, 97] width 5 height 5
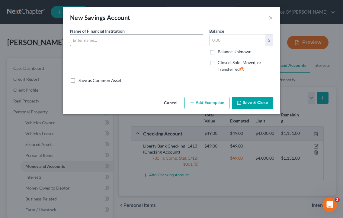
click at [180, 46] on input "text" at bounding box center [136, 39] width 133 height 11
type input "Liberty Bank Savings"
type input "03,390"
click at [171, 46] on input "Liberty Bank Savings" at bounding box center [136, 39] width 133 height 11
type input "Liberty Bank Savings -3390"
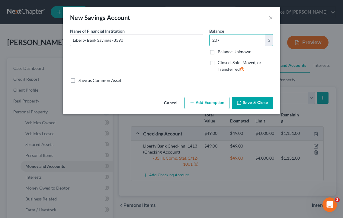
type input "207"
click at [216, 104] on button "Add Exemption" at bounding box center [207, 103] width 45 height 13
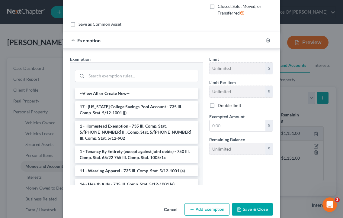
scroll to position [83, 0]
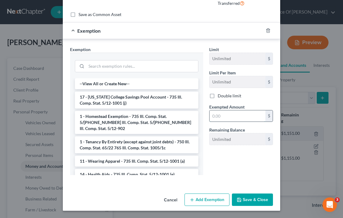
click at [227, 113] on input "text" at bounding box center [238, 115] width 56 height 11
type input "207"
click at [235, 153] on div "Limit Unlimited $ Limit Per Item Unlimited $ Double limit Exempted Amount * 207…" at bounding box center [241, 113] width 70 height 134
click at [248, 181] on div "Exemption Set must be selected for CA. Exemption * --View All or Create New-- 1…" at bounding box center [172, 112] width 218 height 146
click at [210, 195] on button "Add Exemption" at bounding box center [207, 199] width 45 height 13
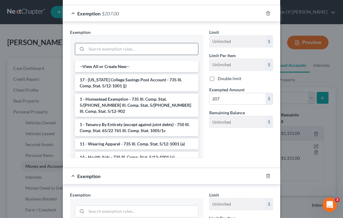
click at [161, 55] on input "search" at bounding box center [142, 48] width 112 height 11
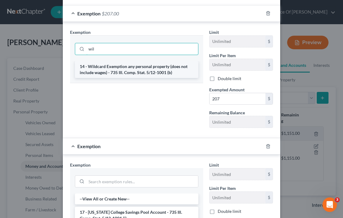
type input "wil"
click at [141, 77] on li "14 - Wildcard Exemption any personal property (does not include wages) - 735 Il…" at bounding box center [137, 69] width 124 height 17
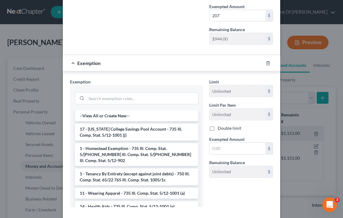
scroll to position [168, 0]
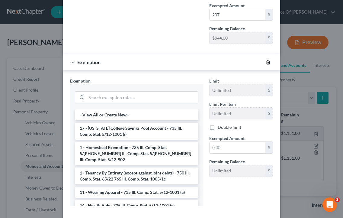
click at [271, 65] on icon "button" at bounding box center [268, 62] width 5 height 5
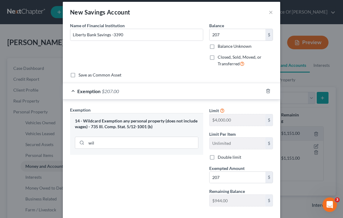
scroll to position [52, 0]
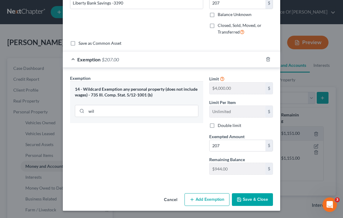
click at [213, 202] on button "Add Exemption" at bounding box center [207, 199] width 45 height 13
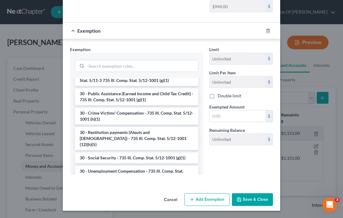
scroll to position [854, 0]
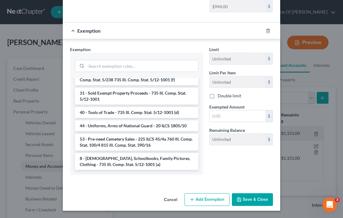
click at [252, 199] on button "Save & Close" at bounding box center [252, 199] width 41 height 13
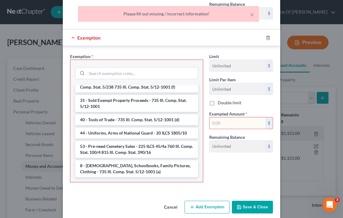
scroll to position [192, 0]
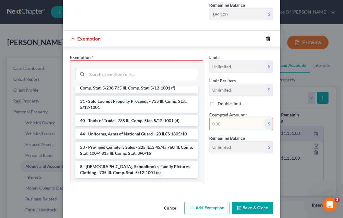
click at [271, 41] on icon "button" at bounding box center [268, 38] width 5 height 5
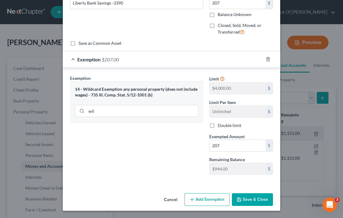
click at [252, 204] on button "Save & Close" at bounding box center [252, 199] width 41 height 13
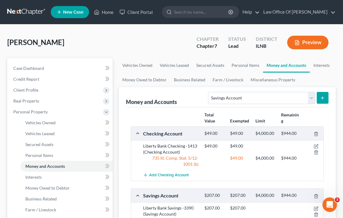
scroll to position [0, 0]
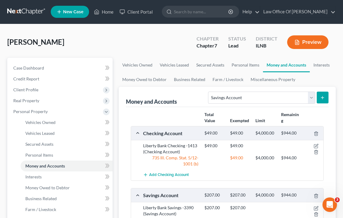
click at [134, 49] on div "Ursan, Vasile Upgraded Chapter Chapter 7 Status Lead District ILNB Preview" at bounding box center [171, 44] width 329 height 26
click at [310, 72] on link "Interests" at bounding box center [322, 65] width 24 height 15
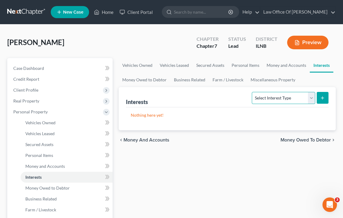
click at [309, 104] on select "Select Interest Type 401K Annuity Bond Education IRA Government Bond Government…" at bounding box center [283, 98] width 63 height 12
click at [293, 69] on link "Money and Accounts" at bounding box center [286, 65] width 47 height 15
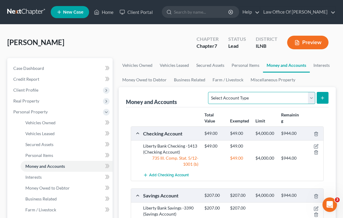
click at [310, 102] on select "Select Account Type Brokerage Cash on Hand Certificates of Deposit Checking Acc…" at bounding box center [261, 98] width 107 height 12
click at [310, 73] on link "Interests" at bounding box center [322, 65] width 24 height 15
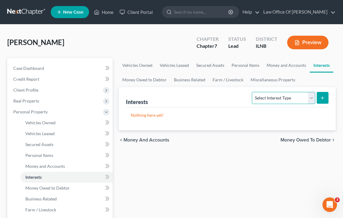
click at [311, 104] on select "Select Interest Type 401K Annuity Bond Education IRA Government Bond Government…" at bounding box center [283, 98] width 63 height 12
click at [170, 84] on link "Money Owed to Debtor" at bounding box center [145, 80] width 52 height 15
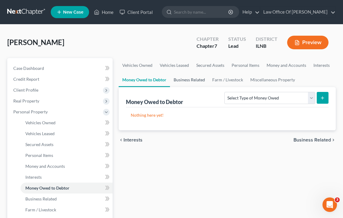
click at [209, 82] on link "Business Related" at bounding box center [189, 80] width 39 height 15
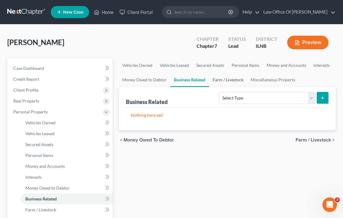
click at [247, 83] on link "Farm / Livestock" at bounding box center [228, 80] width 38 height 15
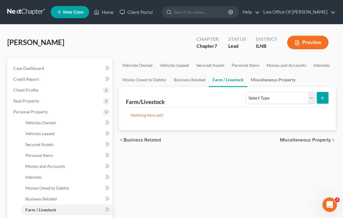
click at [297, 82] on ul "Vehicles Owned Vehicles Leased Secured Assets Personal Items Money and Accounts…" at bounding box center [227, 72] width 217 height 29
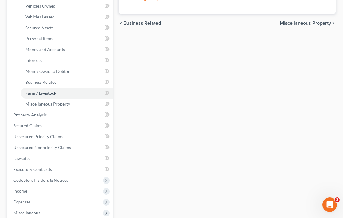
scroll to position [238, 0]
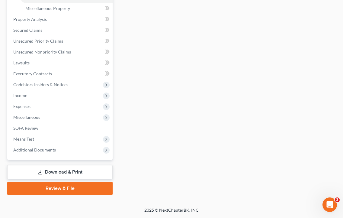
click at [170, 179] on div "Vehicles Owned Vehicles Leased Secured Assets Personal Items Money and Accounts…" at bounding box center [227, 20] width 223 height 349
click at [71, 166] on link "Download & Print" at bounding box center [59, 172] width 105 height 14
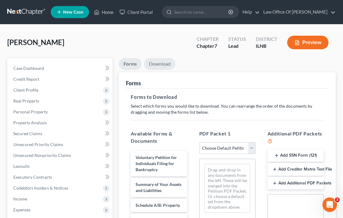
click at [156, 69] on link "Download" at bounding box center [159, 64] width 31 height 12
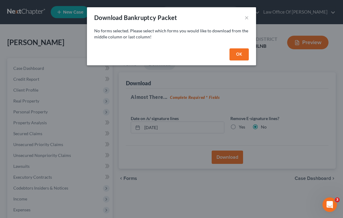
click at [241, 60] on button "OK" at bounding box center [239, 54] width 19 height 12
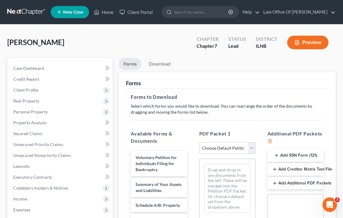
click at [248, 154] on select "Choose Default Petition PDF Packet Complete Bankruptcy Petition (all forms and …" at bounding box center [227, 148] width 56 height 12
select select "0"
click at [199, 150] on select "Choose Default Petition PDF Packet Complete Bankruptcy Petition (all forms and …" at bounding box center [227, 148] width 56 height 12
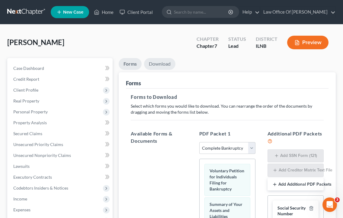
click at [170, 70] on link "Download" at bounding box center [159, 64] width 31 height 12
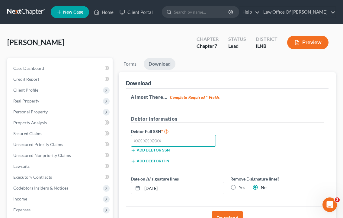
click at [176, 147] on input "text" at bounding box center [173, 141] width 85 height 12
click at [155, 147] on input "356-94-6847" at bounding box center [173, 141] width 85 height 12
type input "356-94-6947"
click at [208, 163] on div "Add debtor ITIN" at bounding box center [177, 160] width 99 height 6
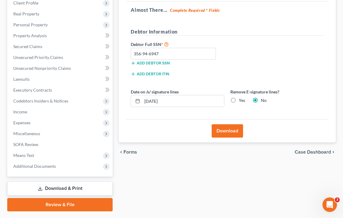
scroll to position [88, 0]
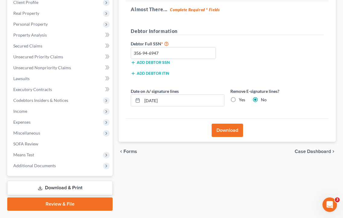
click at [233, 134] on div "Download" at bounding box center [227, 129] width 203 height 23
click at [230, 137] on button "Download" at bounding box center [227, 130] width 31 height 13
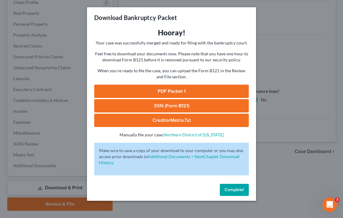
click at [241, 192] on span "Complete!" at bounding box center [234, 189] width 19 height 5
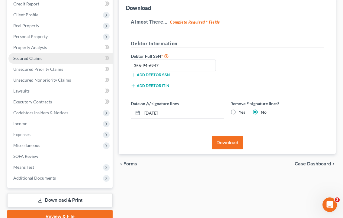
scroll to position [76, 0]
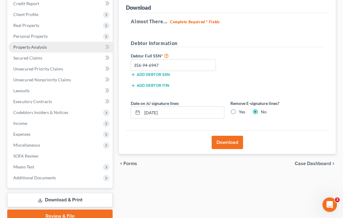
click at [43, 50] on span "Property Analysis" at bounding box center [30, 46] width 34 height 5
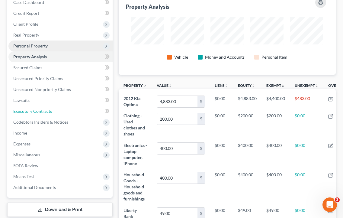
click at [30, 117] on link "Executory Contracts" at bounding box center [60, 111] width 104 height 11
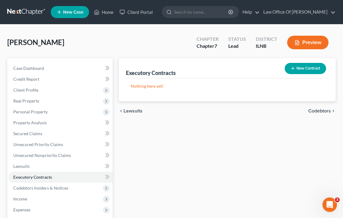
click at [312, 72] on button "New Contract" at bounding box center [305, 68] width 41 height 11
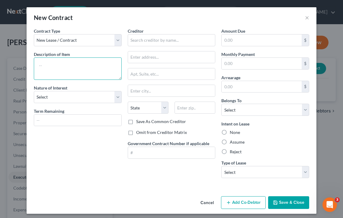
click at [64, 78] on textarea at bounding box center [78, 68] width 88 height 22
type textarea "Lease of 6053 W Byron St; Chicago"
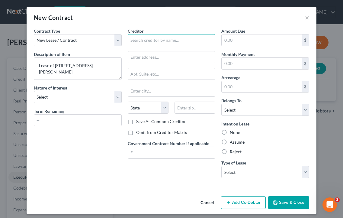
click at [156, 42] on input "text" at bounding box center [172, 40] width 88 height 12
type input "Landlord"
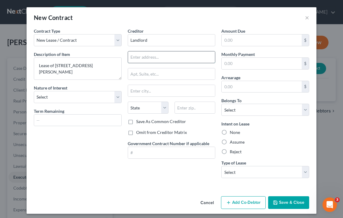
click at [170, 62] on input "text" at bounding box center [171, 56] width 87 height 11
type input "6053 W Byron"
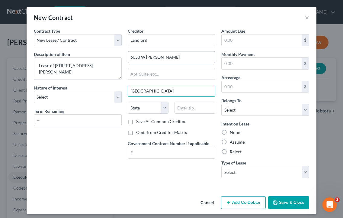
type input "[GEOGRAPHIC_DATA]"
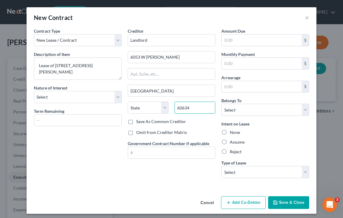
type input "60634"
select select "14"
click at [93, 152] on div "Contract Type New Lease / Contract New Timeshare Description of non-residential…" at bounding box center [78, 105] width 94 height 155
click at [260, 66] on input "text" at bounding box center [262, 63] width 80 height 11
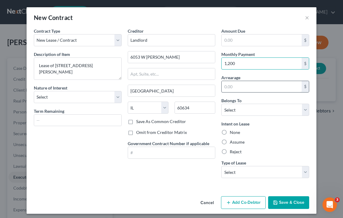
type input "1,200"
click at [269, 92] on input "text" at bounding box center [262, 86] width 80 height 11
click at [242, 103] on span "Belongs To" at bounding box center [232, 100] width 20 height 5
click at [240, 135] on label "None" at bounding box center [235, 132] width 10 height 6
click at [236, 133] on input "None" at bounding box center [234, 131] width 4 height 4
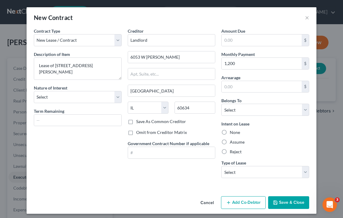
radio input "true"
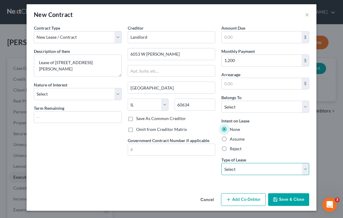
click at [287, 169] on select "Select Real Estate Car Other" at bounding box center [266, 169] width 88 height 12
select select "0"
click at [224, 163] on select "Select Real Estate Car Other" at bounding box center [266, 169] width 88 height 12
click at [288, 202] on button "Save & Close" at bounding box center [288, 199] width 41 height 13
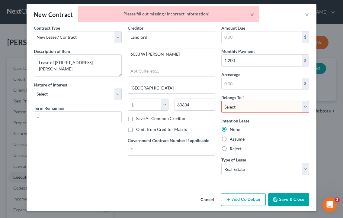
click at [281, 101] on select "Select Debtor 1 Only Debtor 2 Only Debtor 1 And Debtor 2 Only At Least One Of T…" at bounding box center [266, 107] width 88 height 12
select select "0"
click at [224, 101] on select "Select Debtor 1 Only Debtor 2 Only Debtor 1 And Debtor 2 Only At Least One Of T…" at bounding box center [266, 107] width 88 height 12
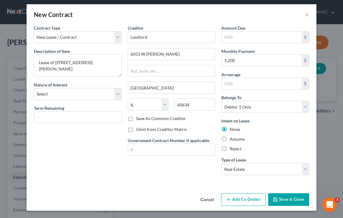
click at [290, 199] on button "Save & Close" at bounding box center [288, 199] width 41 height 13
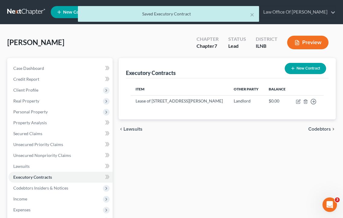
click at [228, 169] on div "Executory Contracts New Contract Item Other Party Balance Lease of 6053 W Byron…" at bounding box center [227, 178] width 223 height 240
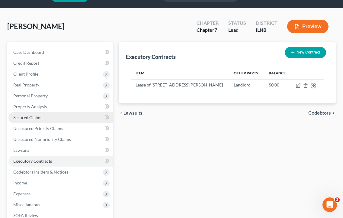
scroll to position [16, 0]
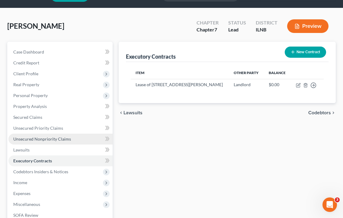
click at [36, 141] on span "Unsecured Nonpriority Claims" at bounding box center [42, 138] width 58 height 5
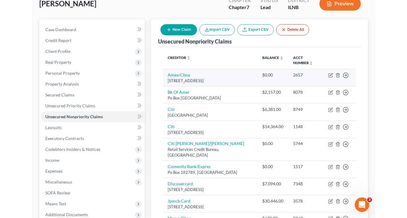
scroll to position [41, 0]
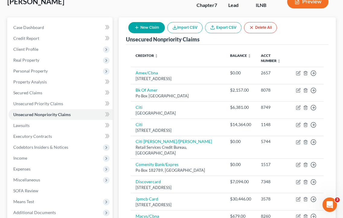
click at [303, 58] on th at bounding box center [307, 59] width 33 height 18
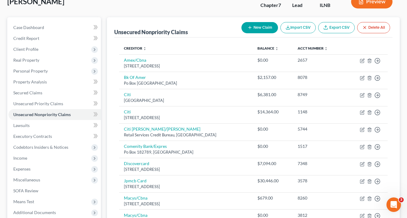
click at [343, 67] on div "Unsecured Nonpriority Claims New Claim Import CSV Export CSV Delete All Credito…" at bounding box center [253, 168] width 293 height 302
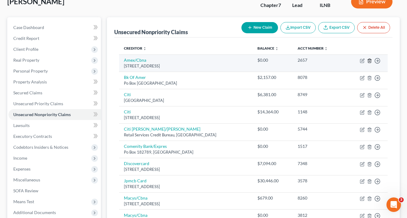
click at [343, 63] on icon "button" at bounding box center [369, 60] width 5 height 5
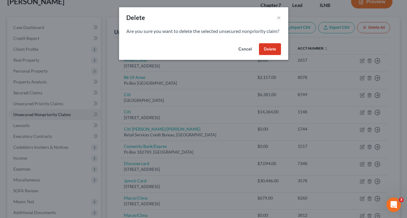
click at [274, 55] on button "Delete" at bounding box center [270, 49] width 22 height 12
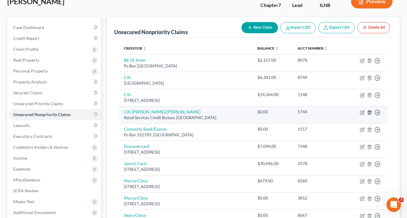
click at [343, 113] on line "button" at bounding box center [370, 112] width 0 height 1
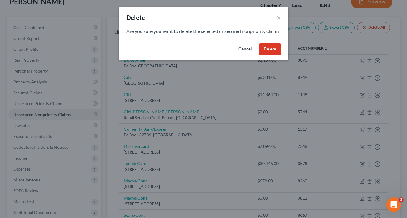
click at [275, 55] on button "Delete" at bounding box center [270, 49] width 22 height 12
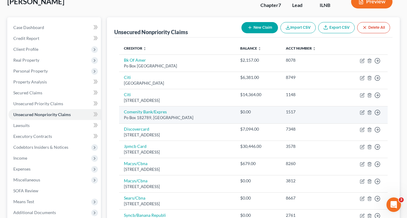
click at [331, 123] on td "1517" at bounding box center [310, 114] width 59 height 17
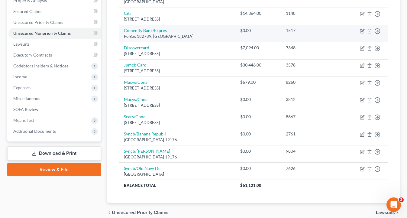
scroll to position [123, 0]
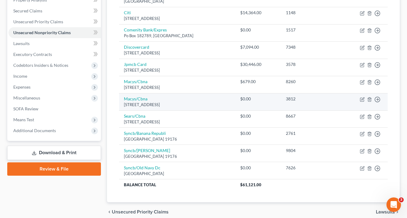
click at [266, 102] on div "$0.00" at bounding box center [258, 99] width 36 height 6
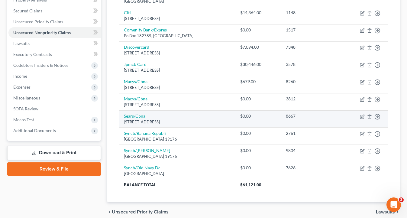
click at [338, 128] on td "8667" at bounding box center [310, 118] width 59 height 17
click at [343, 119] on icon "button" at bounding box center [369, 116] width 5 height 5
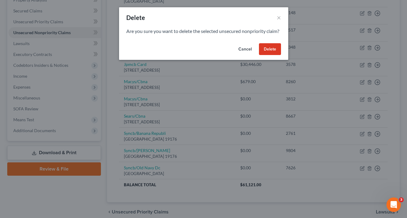
click at [271, 55] on button "Delete" at bounding box center [270, 49] width 22 height 12
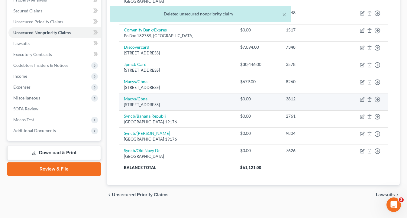
click at [264, 102] on div "$0.00" at bounding box center [258, 99] width 36 height 6
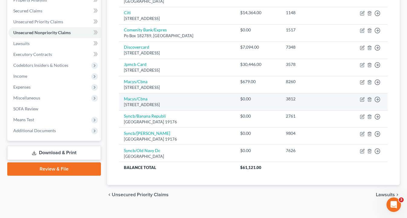
click at [328, 102] on div "3812" at bounding box center [310, 99] width 49 height 6
click at [343, 102] on icon "button" at bounding box center [369, 99] width 5 height 5
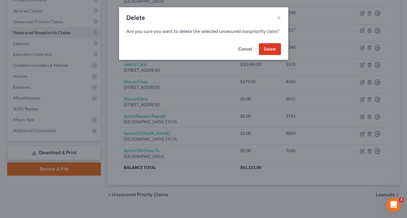
click at [273, 55] on button "Delete" at bounding box center [270, 49] width 22 height 12
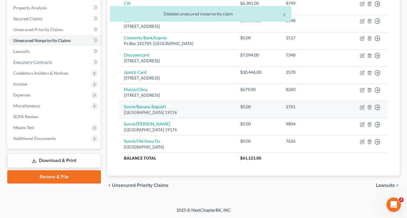
click at [321, 110] on div "2761" at bounding box center [310, 107] width 49 height 6
click at [343, 110] on icon "button" at bounding box center [369, 107] width 5 height 5
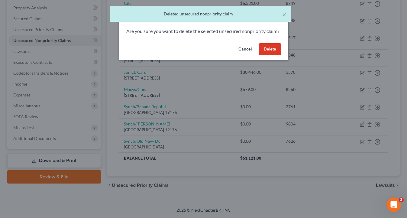
click at [277, 55] on button "Delete" at bounding box center [270, 49] width 22 height 12
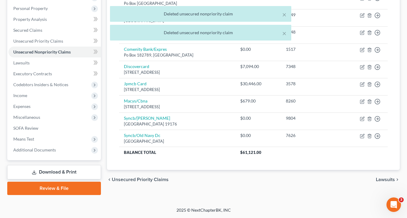
scroll to position [122, 0]
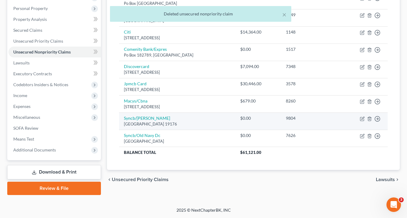
click at [328, 115] on div "9804" at bounding box center [310, 118] width 49 height 6
click at [343, 118] on line "button" at bounding box center [370, 118] width 0 height 1
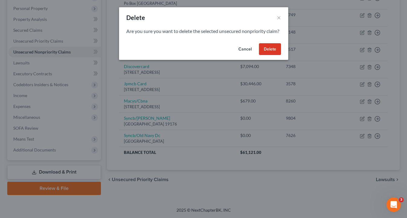
click at [275, 55] on button "Delete" at bounding box center [270, 49] width 22 height 12
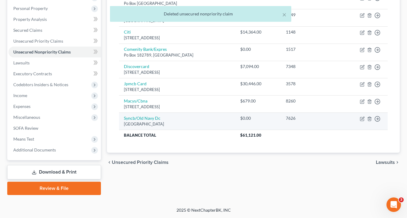
click at [270, 116] on td "$0.00" at bounding box center [257, 120] width 45 height 17
click at [321, 117] on td "7626" at bounding box center [310, 120] width 59 height 17
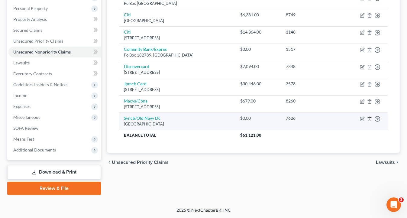
click at [343, 118] on line "button" at bounding box center [370, 118] width 0 height 1
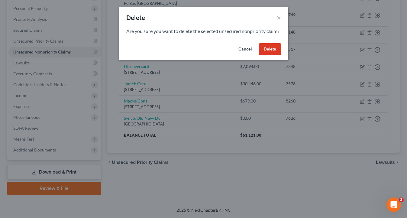
click at [276, 55] on button "Delete" at bounding box center [270, 49] width 22 height 12
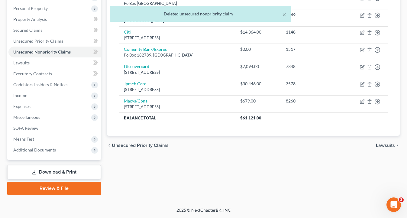
click at [304, 125] on div "Creditor expand_more expand_less unfold_more Balance expand_more expand_less un…" at bounding box center [253, 55] width 278 height 161
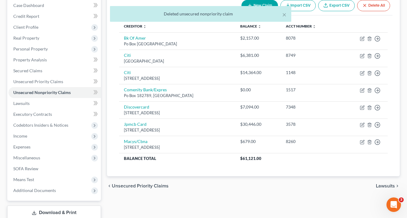
scroll to position [0, 0]
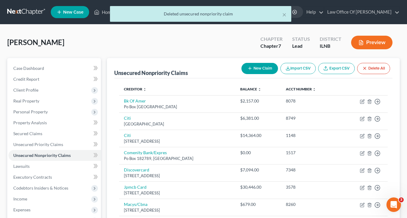
click at [204, 58] on div "Ursan, Vasile Upgraded Chapter Chapter 7 Status Lead District ILNB Preview" at bounding box center [203, 45] width 393 height 26
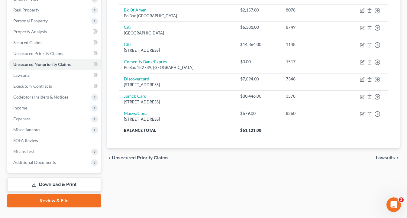
scroll to position [122, 0]
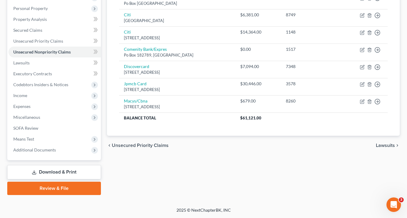
click at [70, 170] on link "Download & Print" at bounding box center [54, 172] width 94 height 14
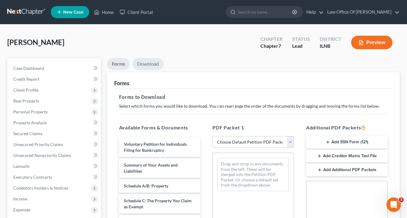
click at [153, 66] on link "Download" at bounding box center [147, 64] width 31 height 12
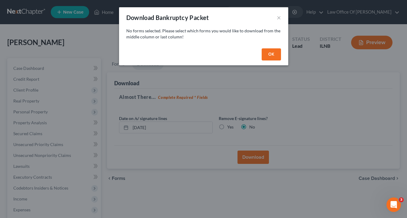
click at [271, 60] on button "OK" at bounding box center [271, 54] width 19 height 12
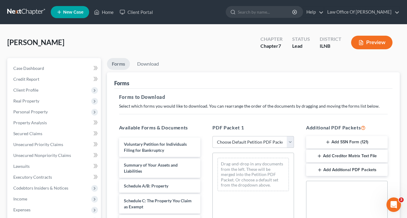
click at [290, 148] on select "Choose Default Petition PDF Packet Complete Bankruptcy Petition (all forms and …" at bounding box center [253, 142] width 82 height 12
select select "0"
click at [213, 148] on select "Choose Default Petition PDF Packet Complete Bankruptcy Petition (all forms and …" at bounding box center [253, 142] width 82 height 12
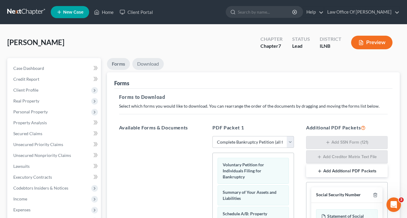
click at [146, 65] on link "Download" at bounding box center [147, 64] width 31 height 12
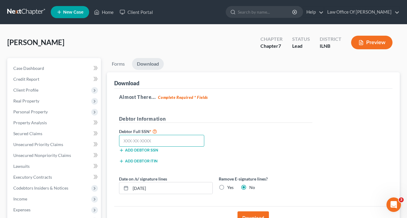
click at [164, 144] on input "text" at bounding box center [162, 141] width 86 height 12
type input "356-94-6947"
click at [246, 152] on div "Debtor Full SSN * 356-94-6947 Add debtor SSN" at bounding box center [215, 143] width 199 height 30
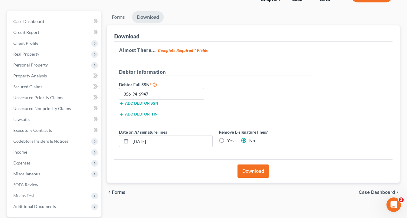
scroll to position [48, 0]
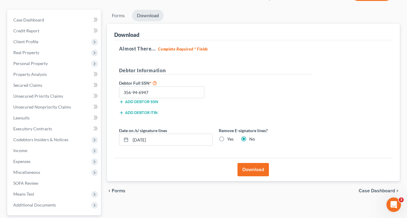
click at [252, 176] on button "Download" at bounding box center [253, 169] width 31 height 13
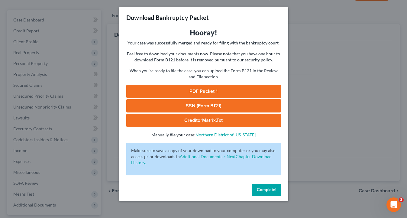
click at [195, 95] on link "PDF Packet 1" at bounding box center [203, 91] width 155 height 13
